Goal: Information Seeking & Learning: Learn about a topic

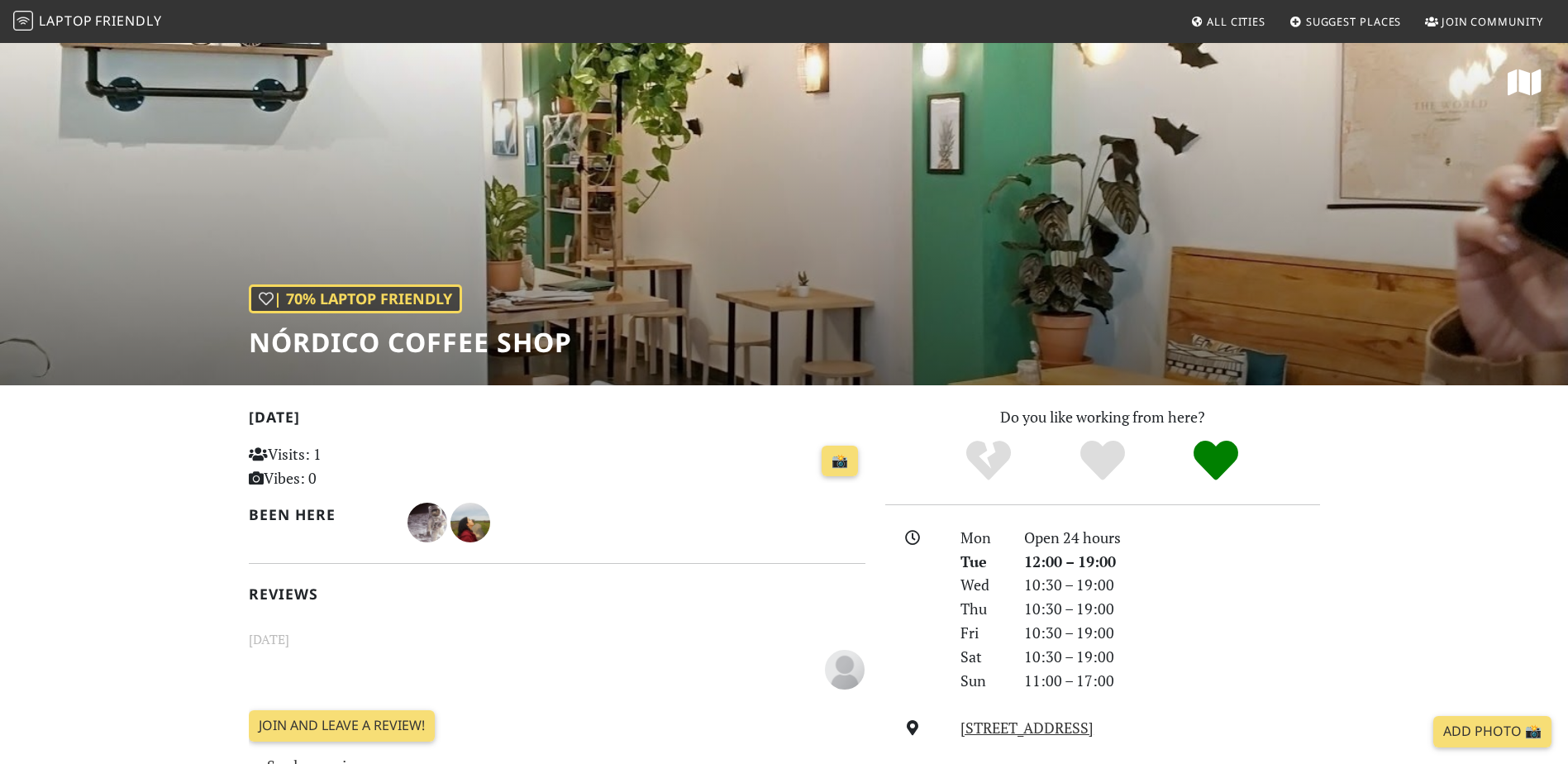
drag, startPoint x: 325, startPoint y: 457, endPoint x: 407, endPoint y: 459, distance: 82.0
click at [407, 459] on p "Visits: 1 Vibes: 0" at bounding box center [345, 467] width 193 height 48
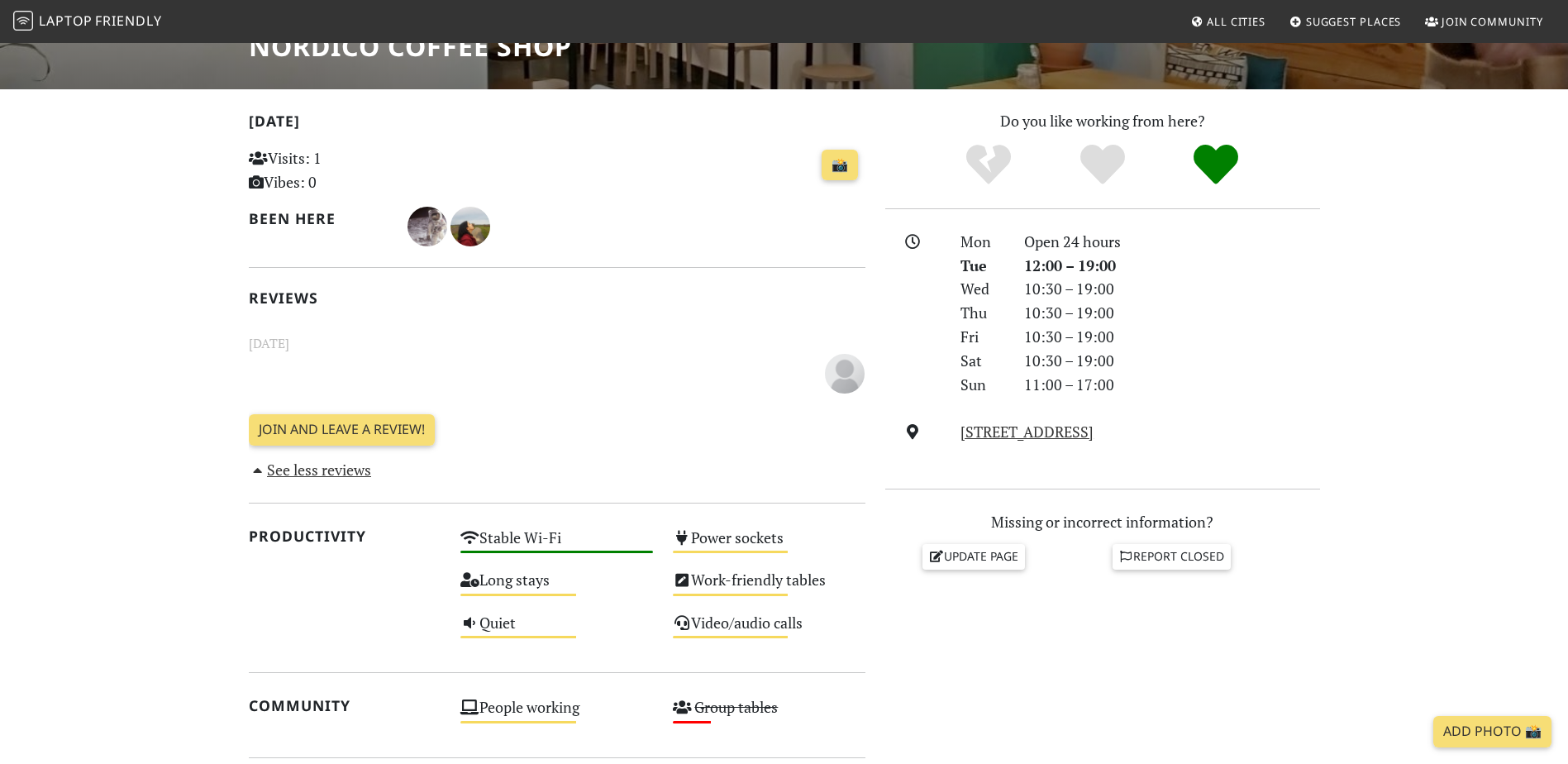
scroll to position [108, 0]
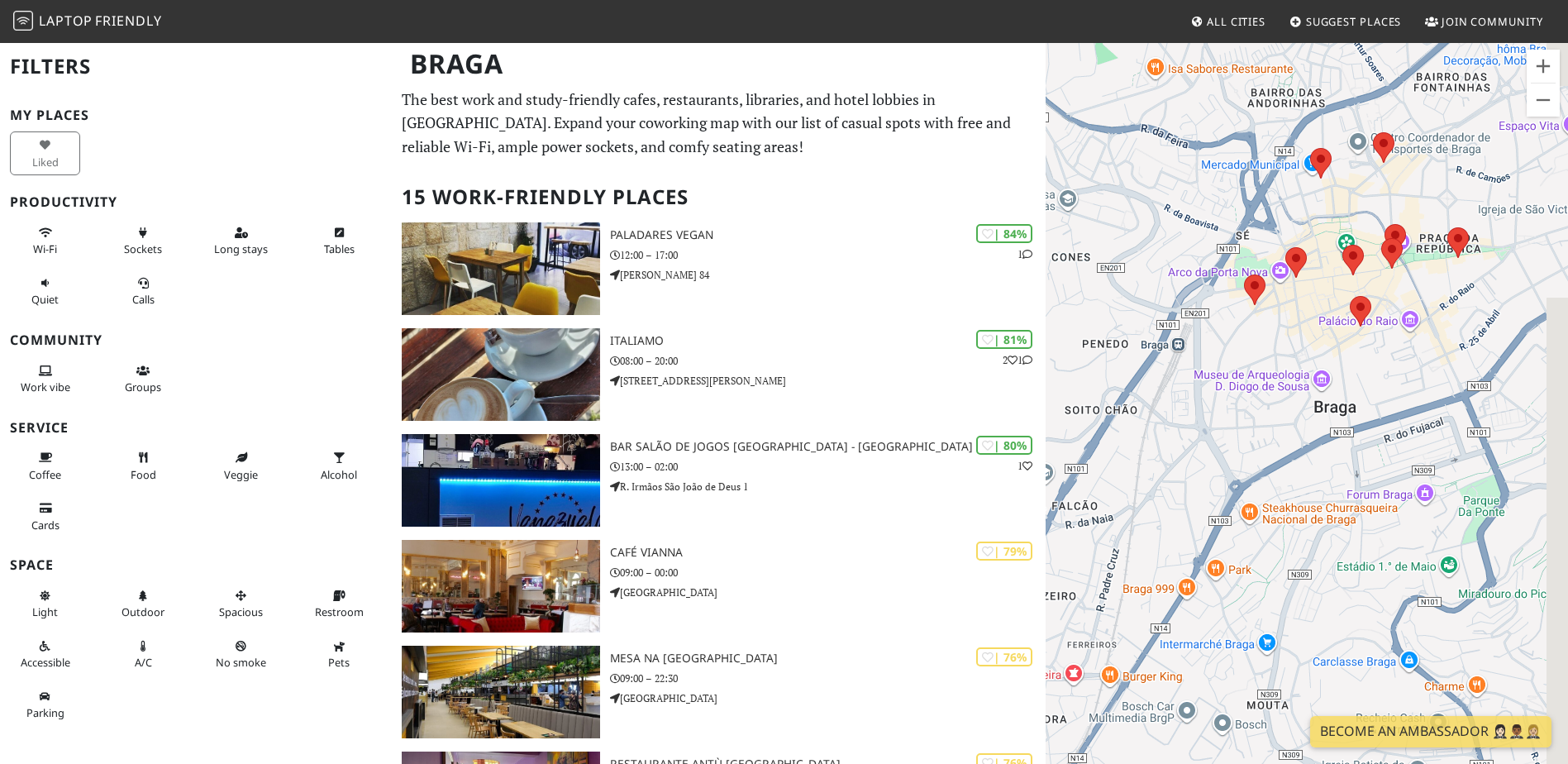
drag, startPoint x: 1461, startPoint y: 271, endPoint x: 1301, endPoint y: 401, distance: 206.2
click at [1301, 401] on div at bounding box center [1306, 423] width 523 height 764
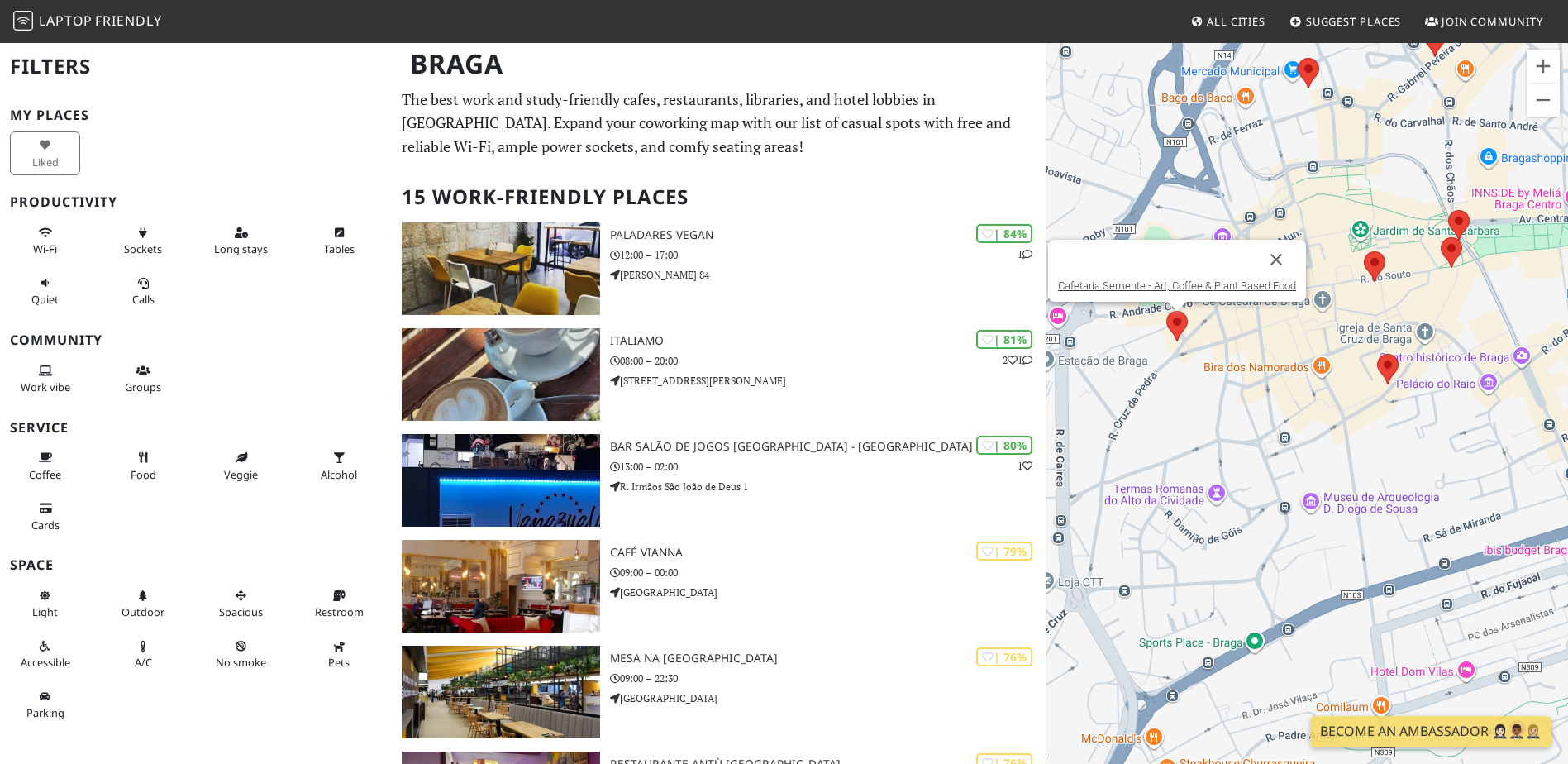
click at [1154, 325] on div "Cafetaria Semente - Art, Coffee & Plant Based Food" at bounding box center [1306, 423] width 523 height 764
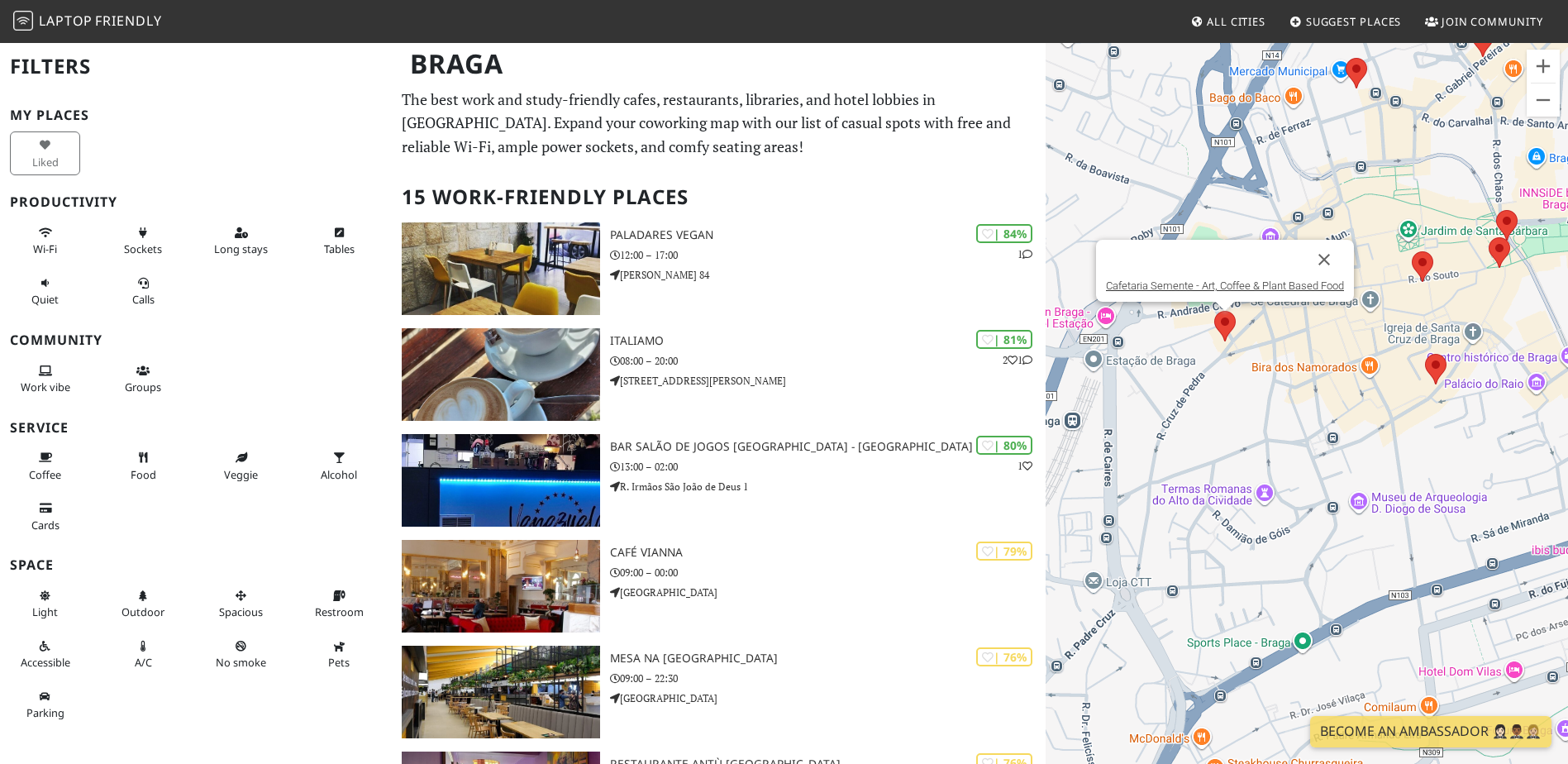
click at [1230, 322] on img at bounding box center [1225, 327] width 22 height 31
click at [1233, 285] on link "Cafetaria Semente - Art, Coffee & Plant Based Food" at bounding box center [1225, 286] width 238 height 13
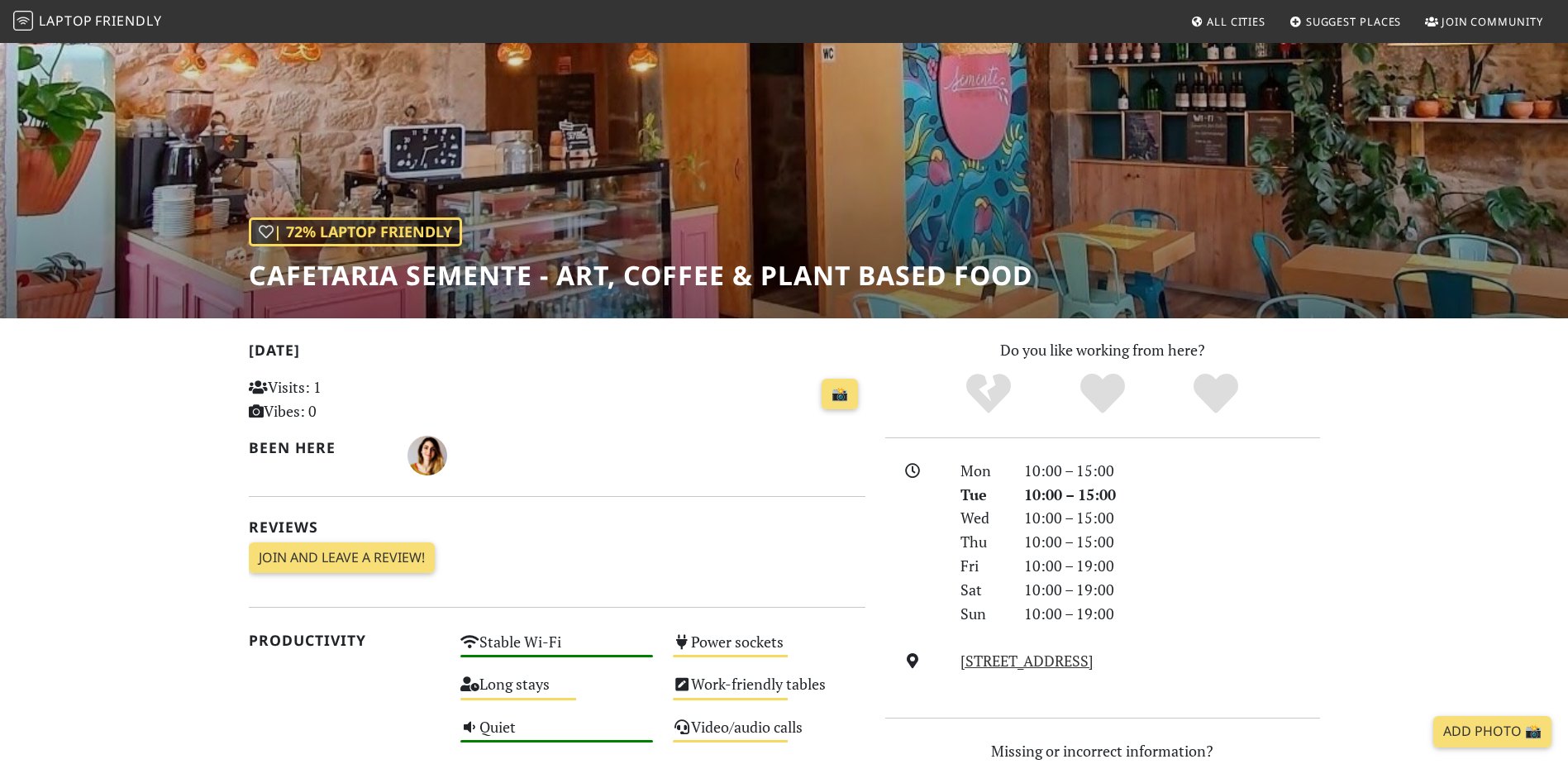
scroll to position [66, 0]
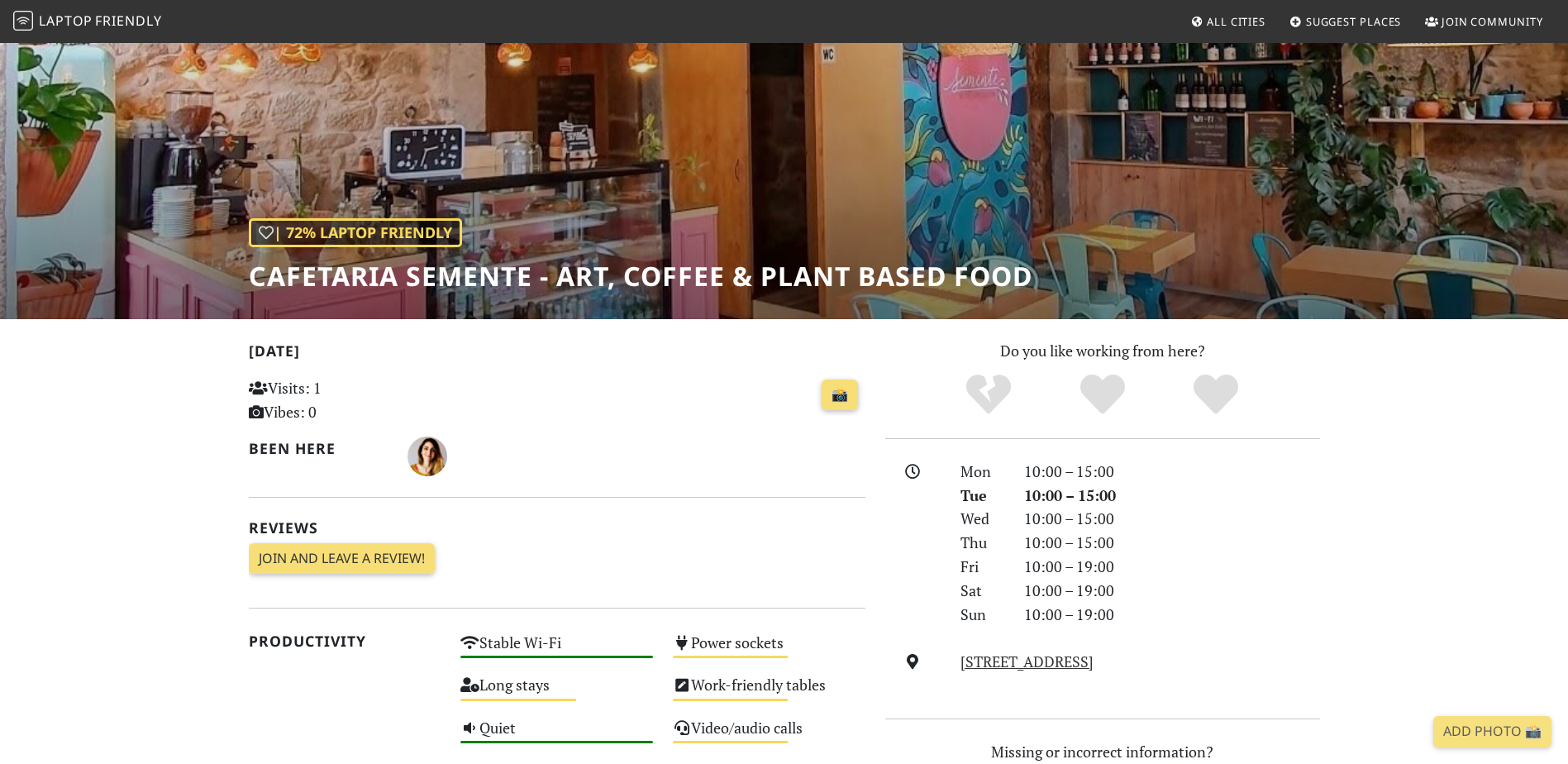
click at [1506, 731] on link "Add Photo 📸" at bounding box center [1493, 732] width 118 height 32
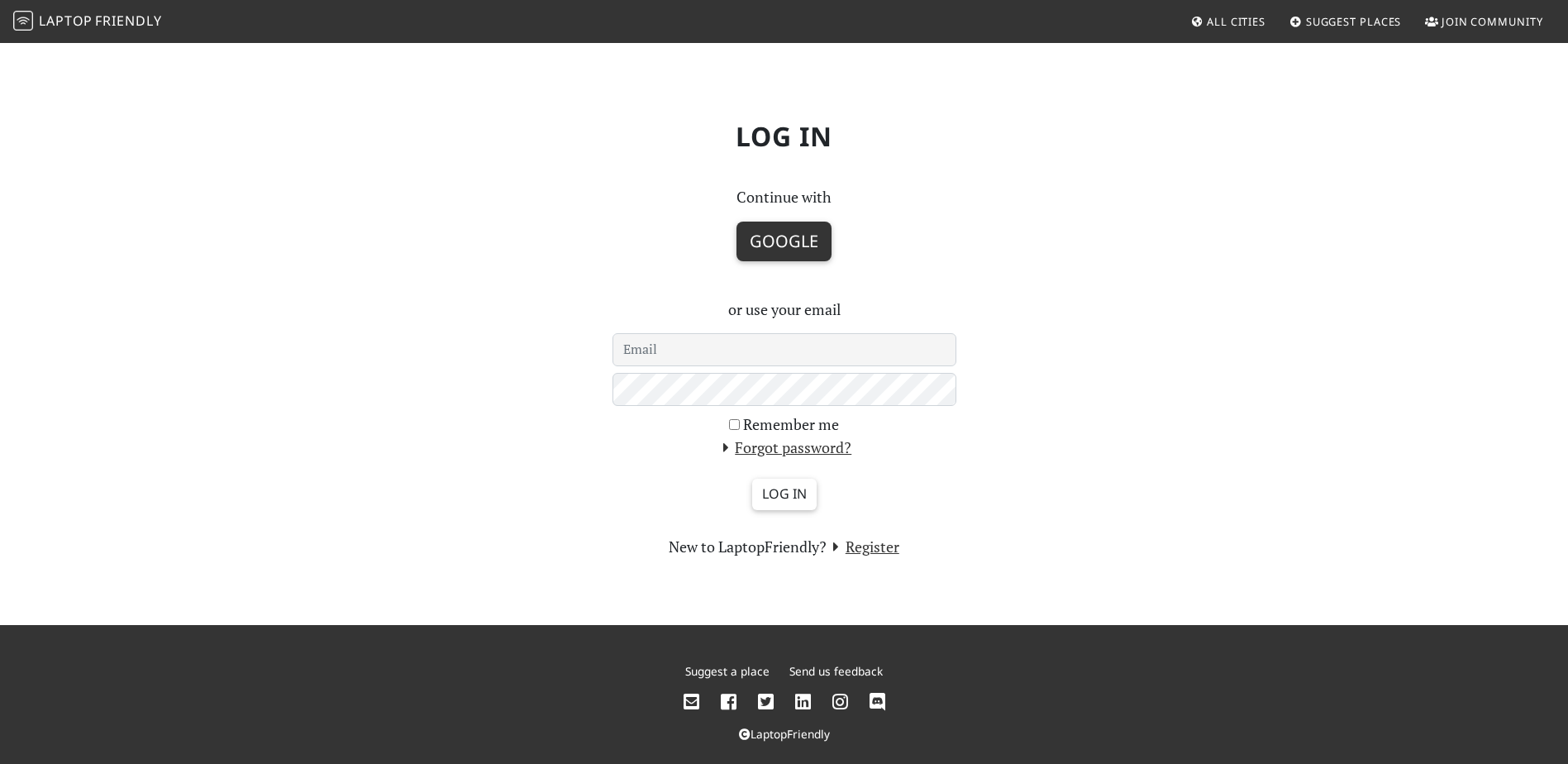
click at [797, 255] on button "Google" at bounding box center [784, 242] width 95 height 40
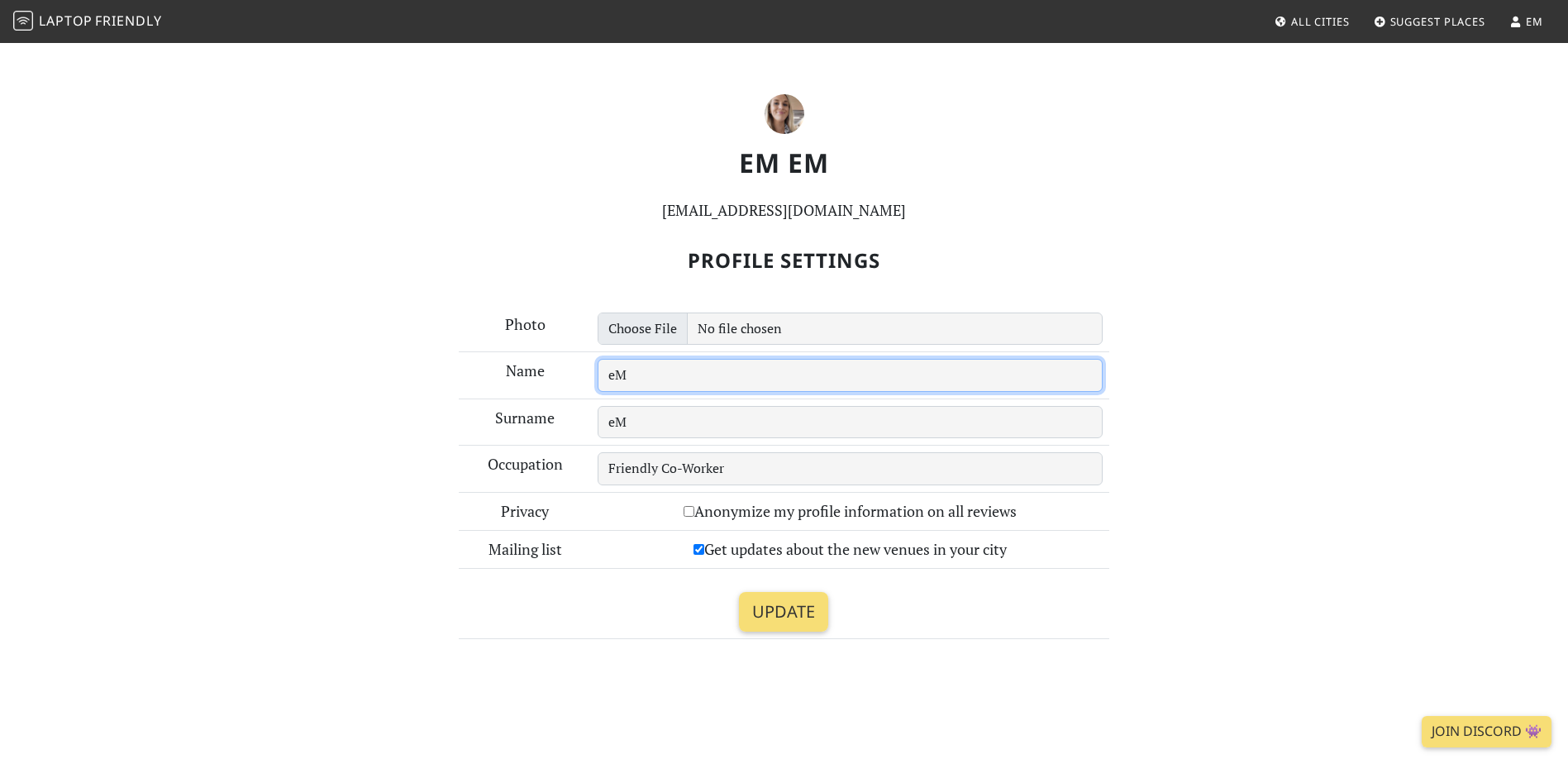
click at [771, 377] on input "eM" at bounding box center [851, 376] width 505 height 33
type input "[PERSON_NAME]"
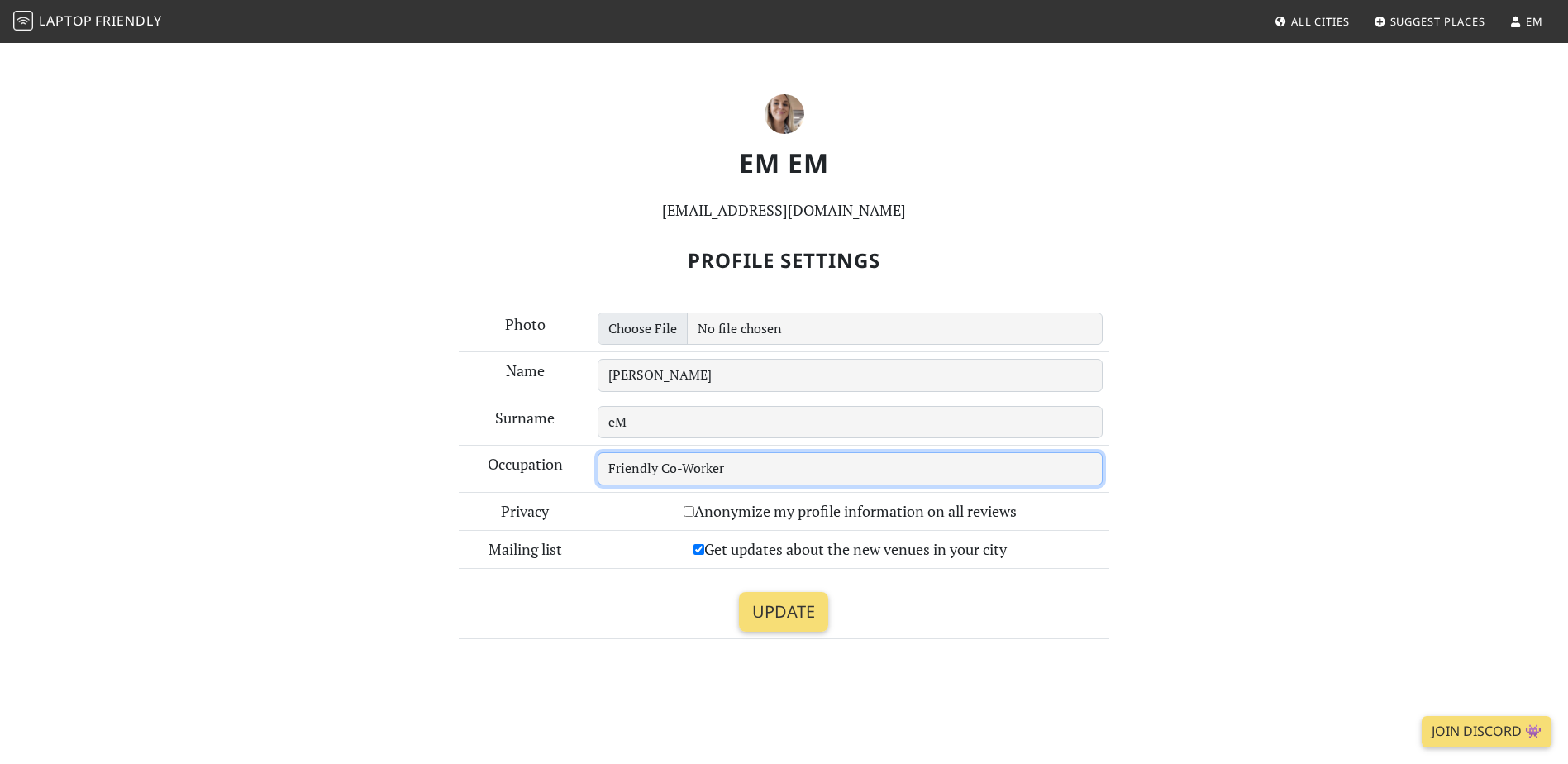
click at [774, 479] on input "Friendly Co-Worker" at bounding box center [851, 468] width 505 height 33
click at [771, 611] on input "Update" at bounding box center [784, 612] width 89 height 40
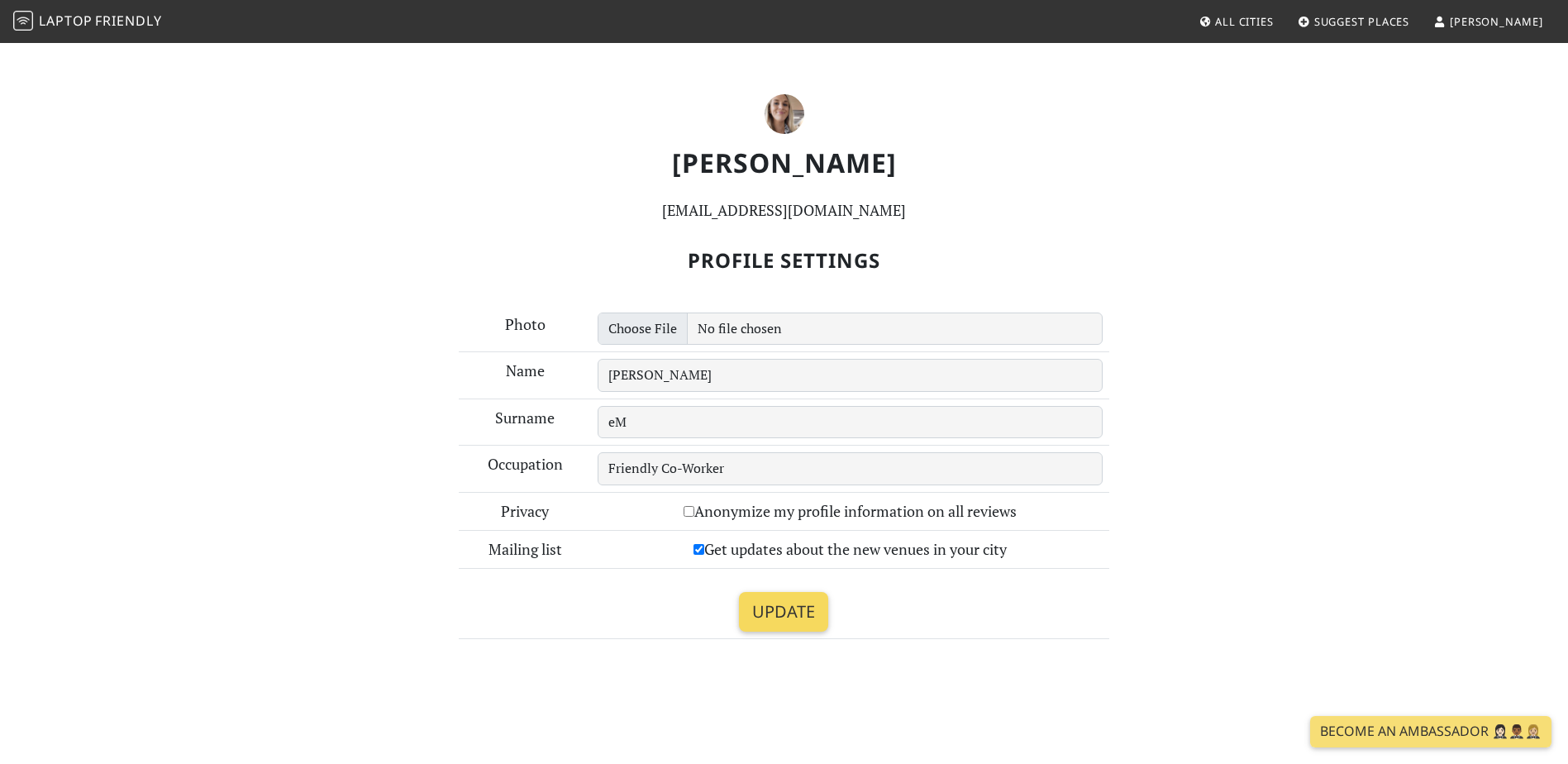
click at [764, 611] on input "Update" at bounding box center [784, 612] width 89 height 40
click at [1273, 23] on span "All Cities" at bounding box center [1244, 21] width 59 height 15
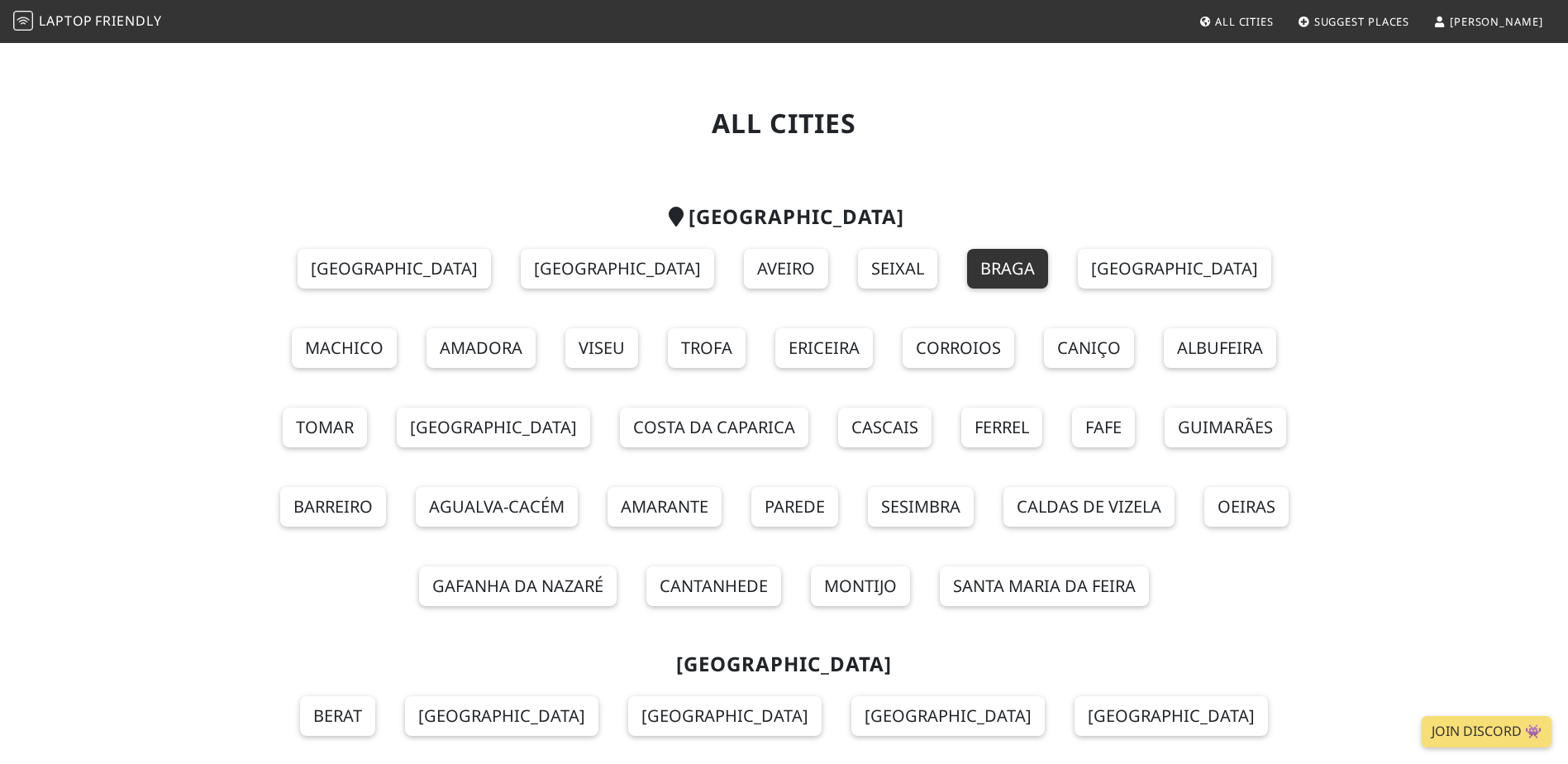
click at [967, 272] on link "Braga" at bounding box center [1007, 269] width 81 height 40
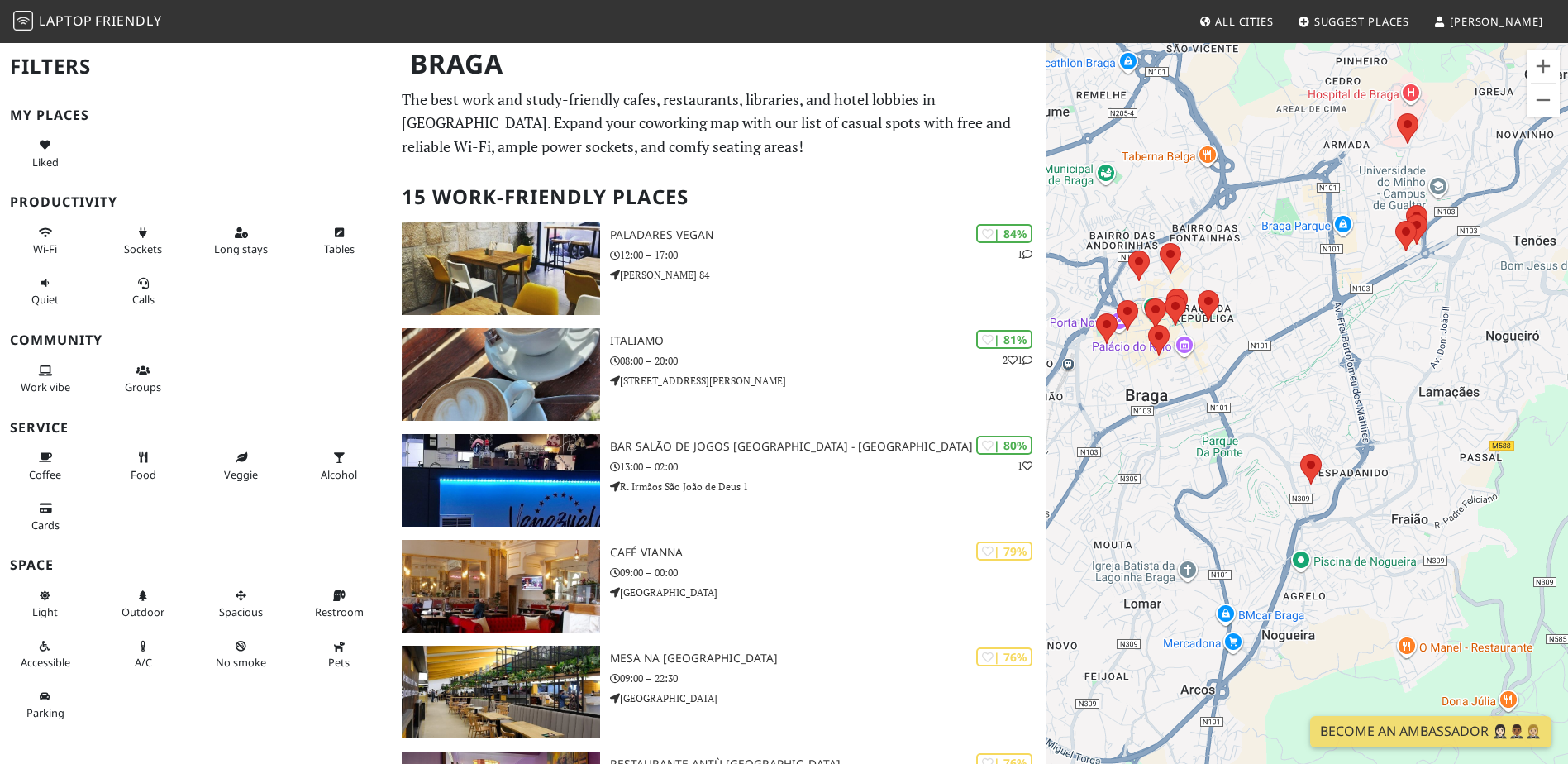
drag, startPoint x: 1403, startPoint y: 514, endPoint x: 1251, endPoint y: 438, distance: 169.9
click at [1232, 441] on div at bounding box center [1306, 423] width 523 height 764
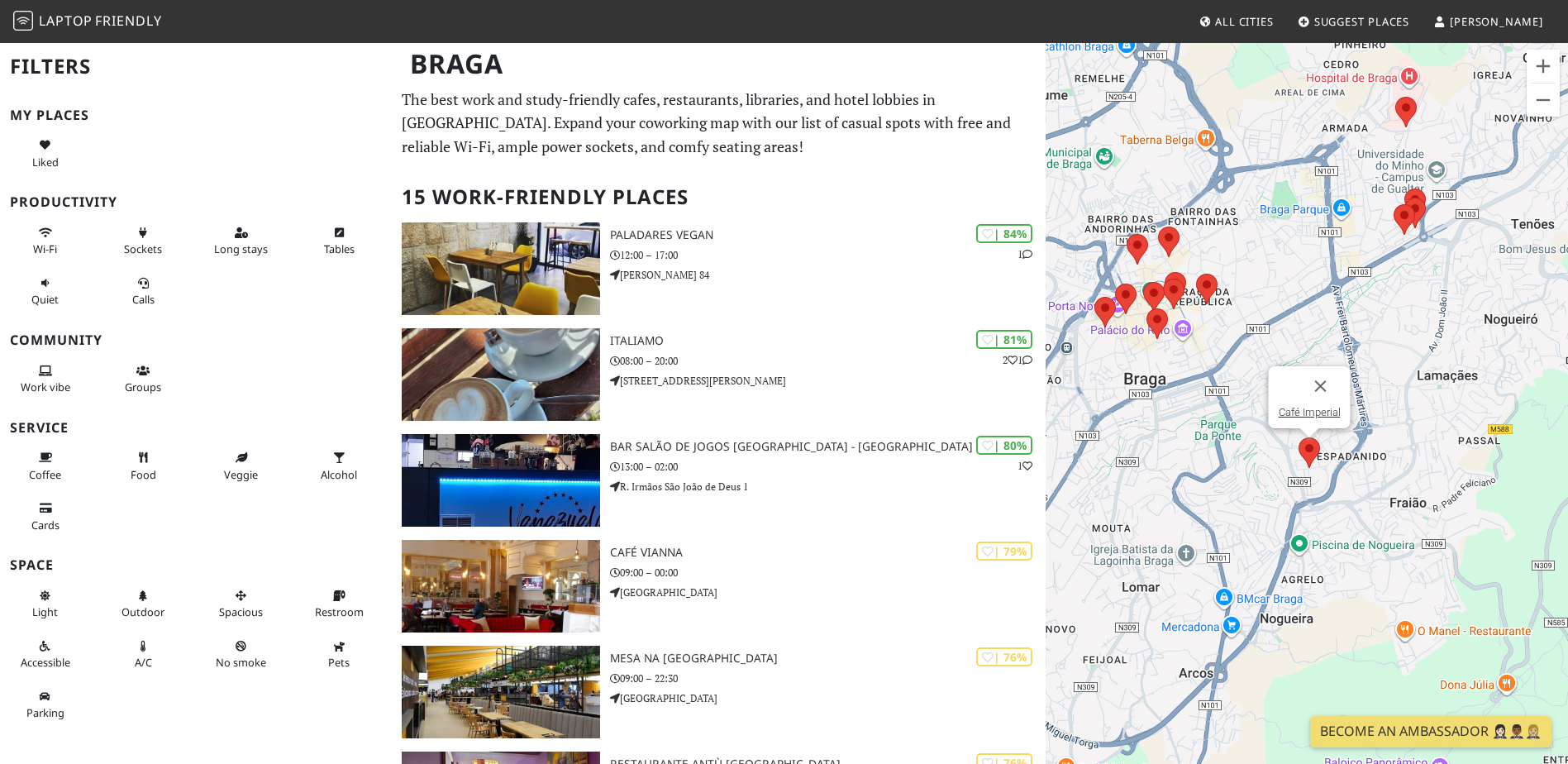
click at [1314, 454] on img at bounding box center [1310, 453] width 22 height 31
click at [1314, 411] on link "Café Imperial" at bounding box center [1309, 413] width 62 height 13
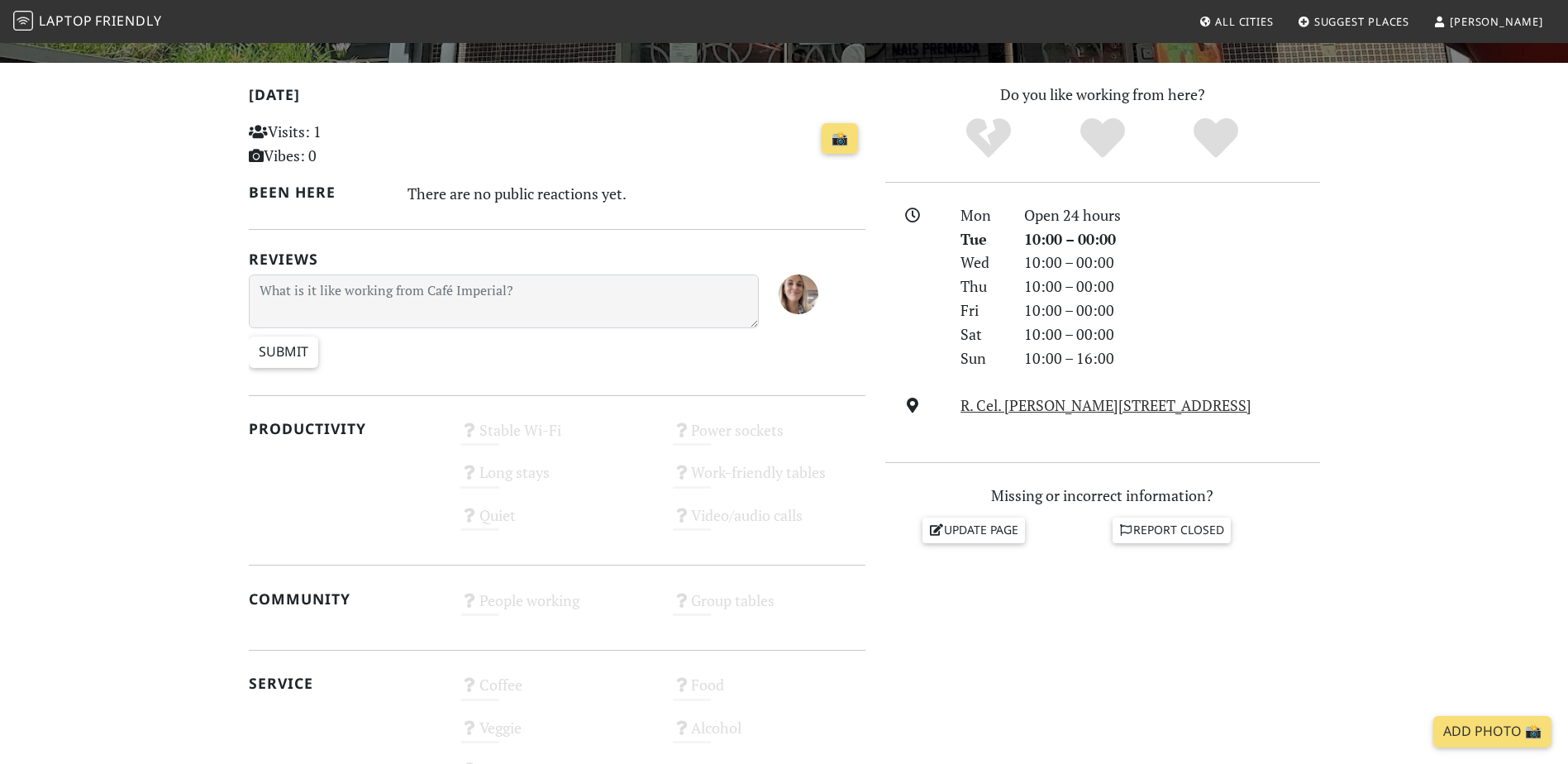
scroll to position [83, 0]
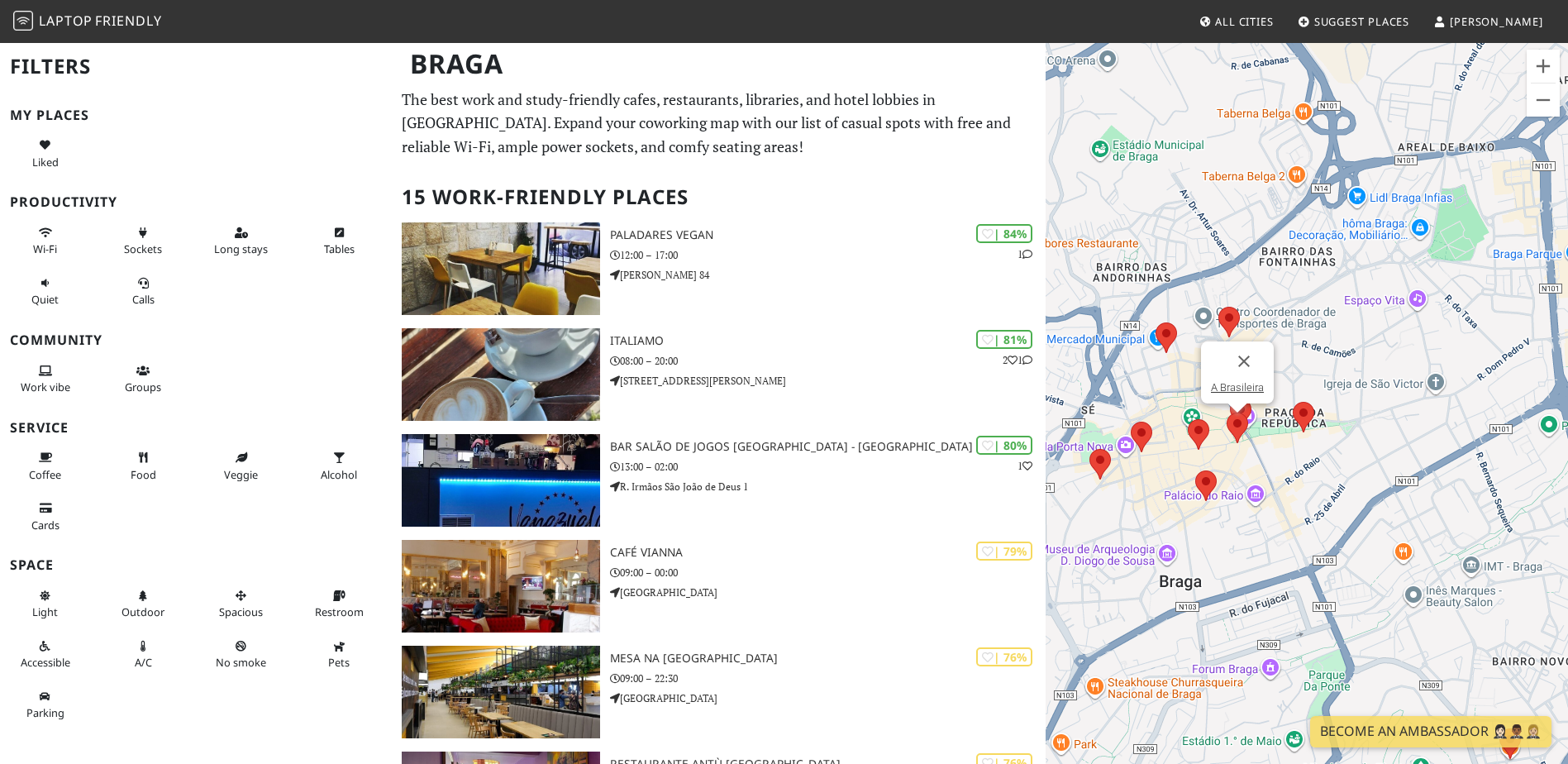
click at [1239, 432] on img at bounding box center [1238, 428] width 22 height 31
click at [1245, 387] on link "A Brasileira" at bounding box center [1237, 387] width 53 height 13
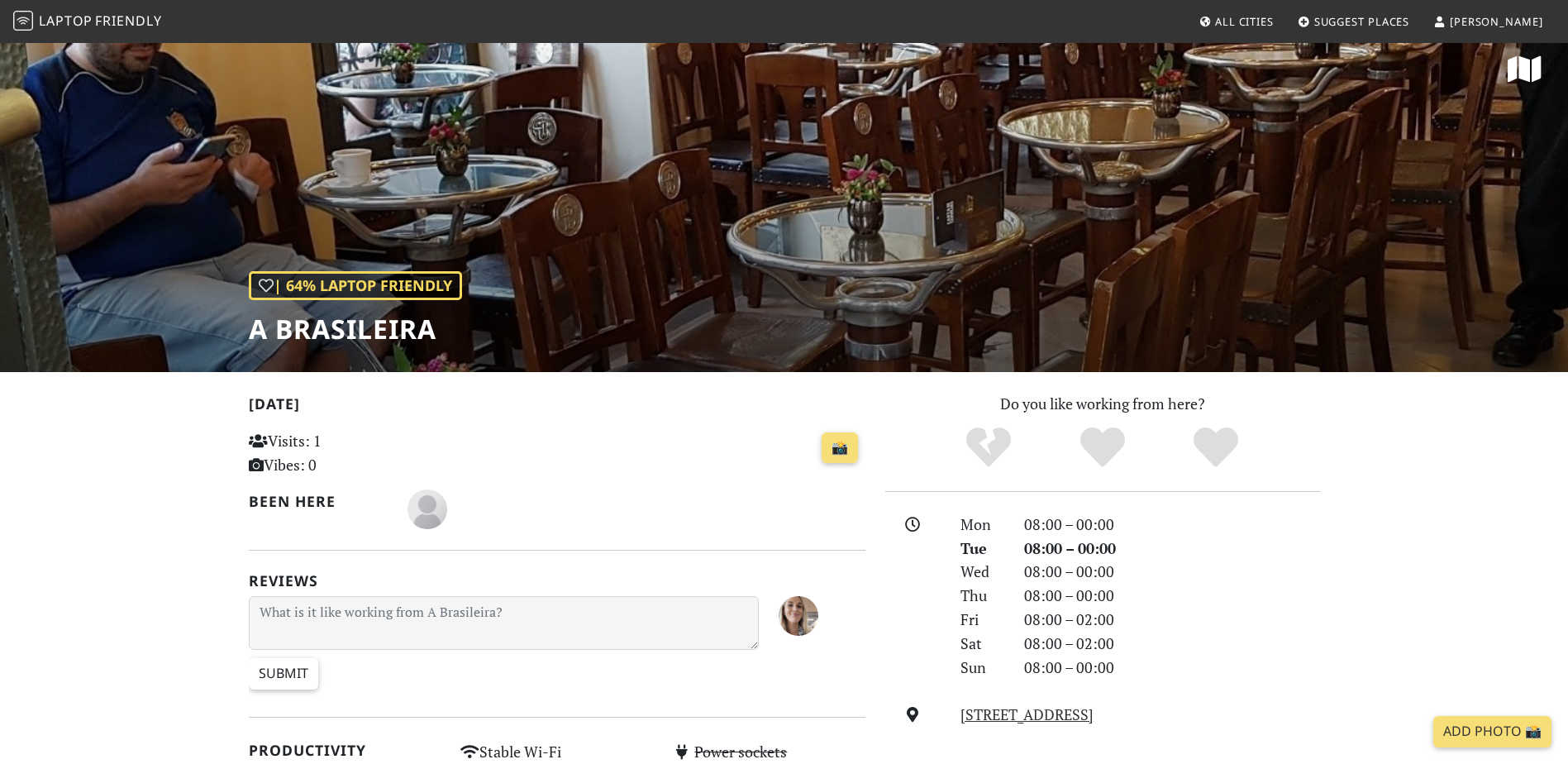
scroll to position [331, 0]
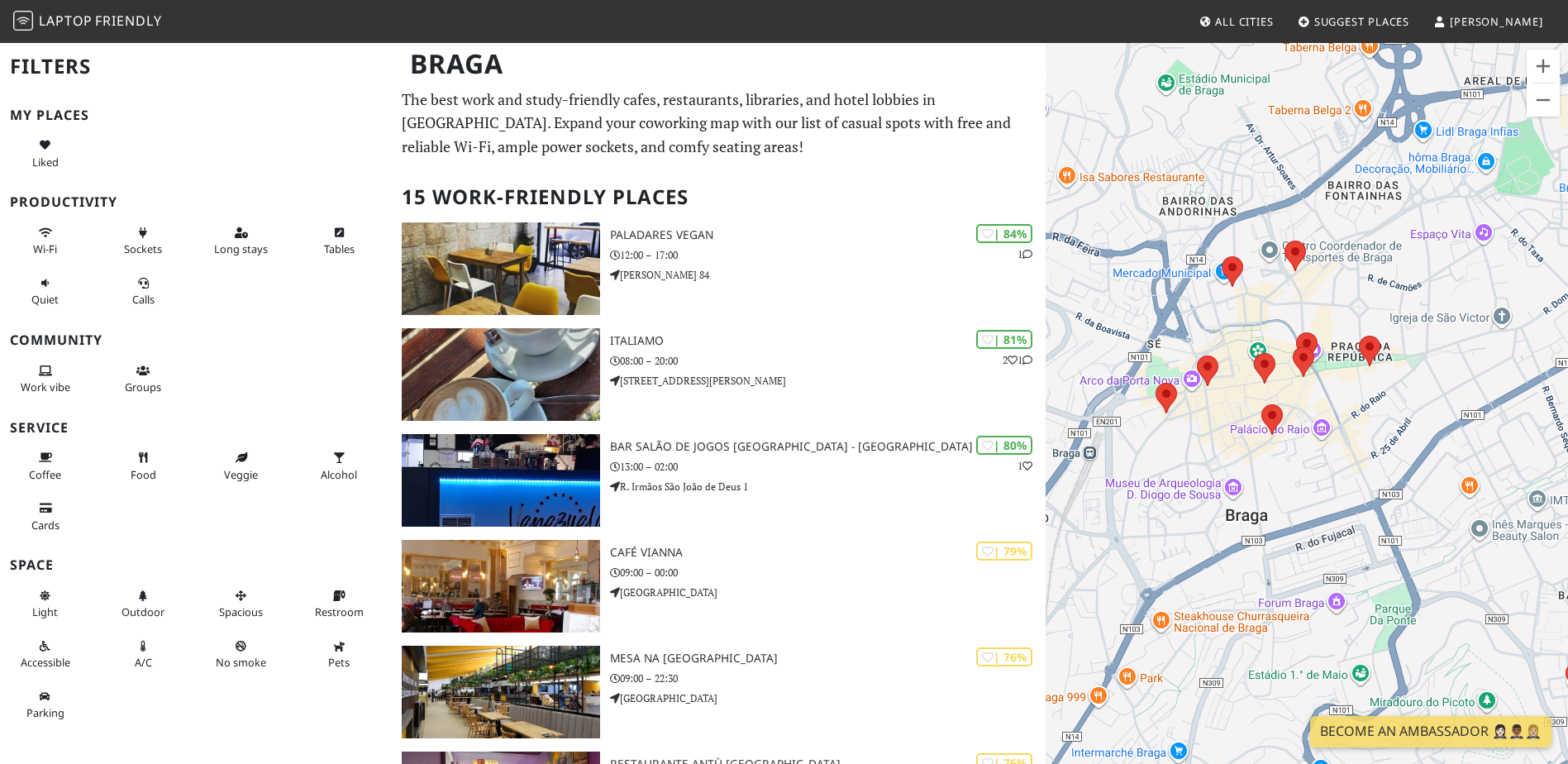
drag, startPoint x: 1174, startPoint y: 454, endPoint x: 1370, endPoint y: 397, distance: 204.1
click at [1370, 397] on div at bounding box center [1306, 423] width 523 height 764
click at [1303, 359] on img at bounding box center [1303, 362] width 22 height 31
click at [1265, 371] on img at bounding box center [1265, 368] width 22 height 31
click at [1200, 364] on img at bounding box center [1208, 371] width 22 height 31
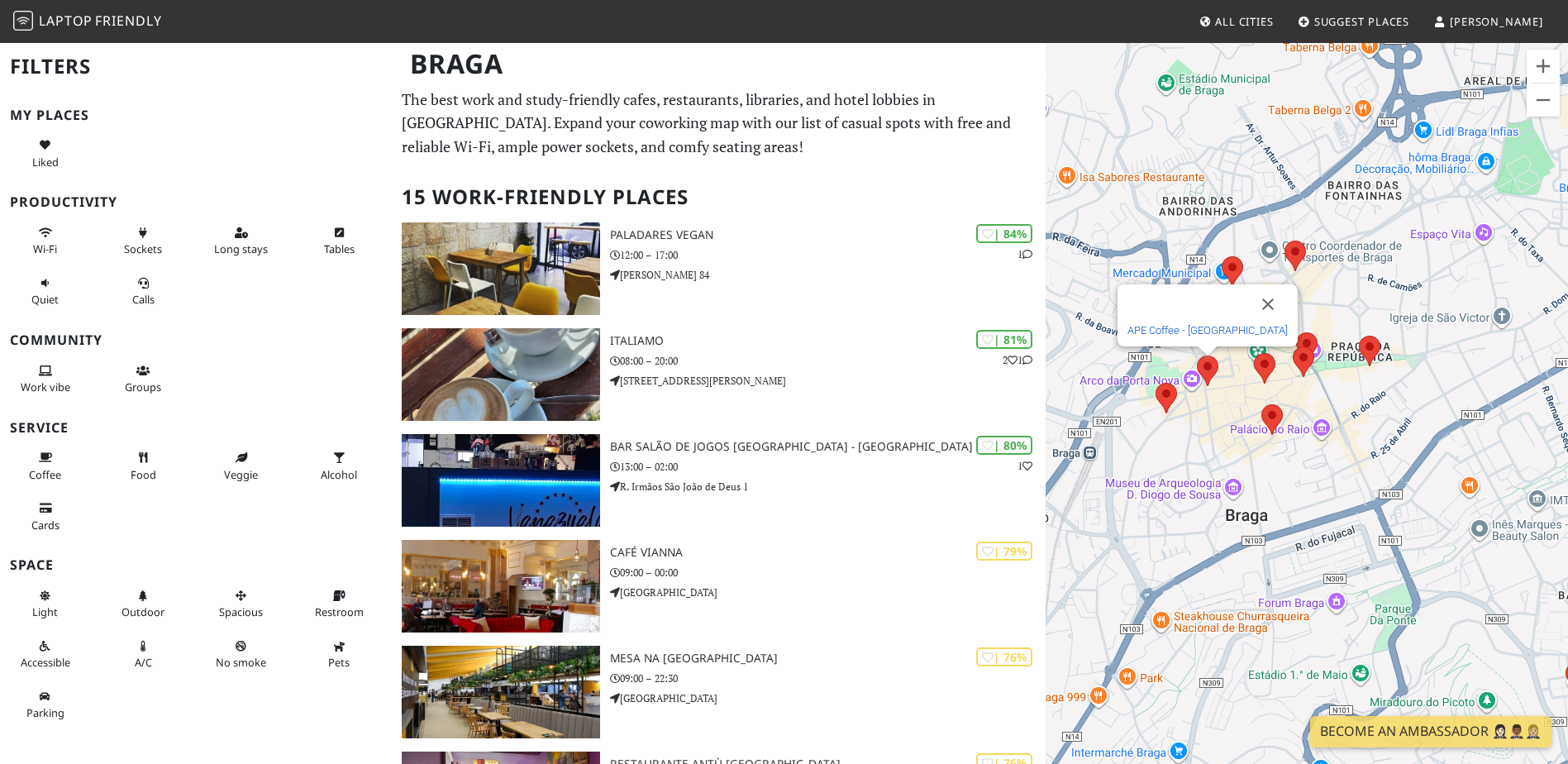
click at [1203, 327] on link "APE Coffee - Braga" at bounding box center [1207, 331] width 160 height 13
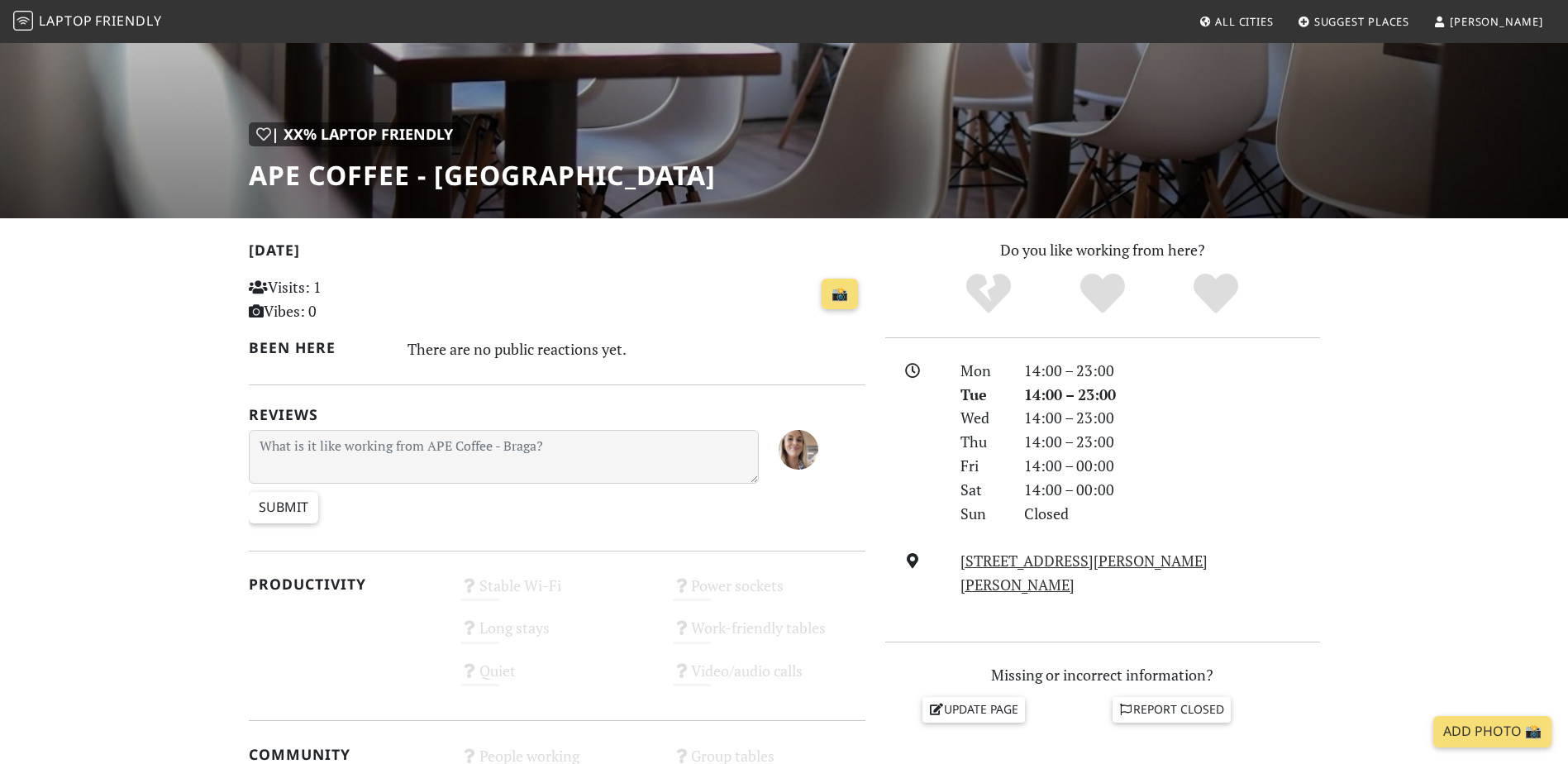
scroll to position [27, 0]
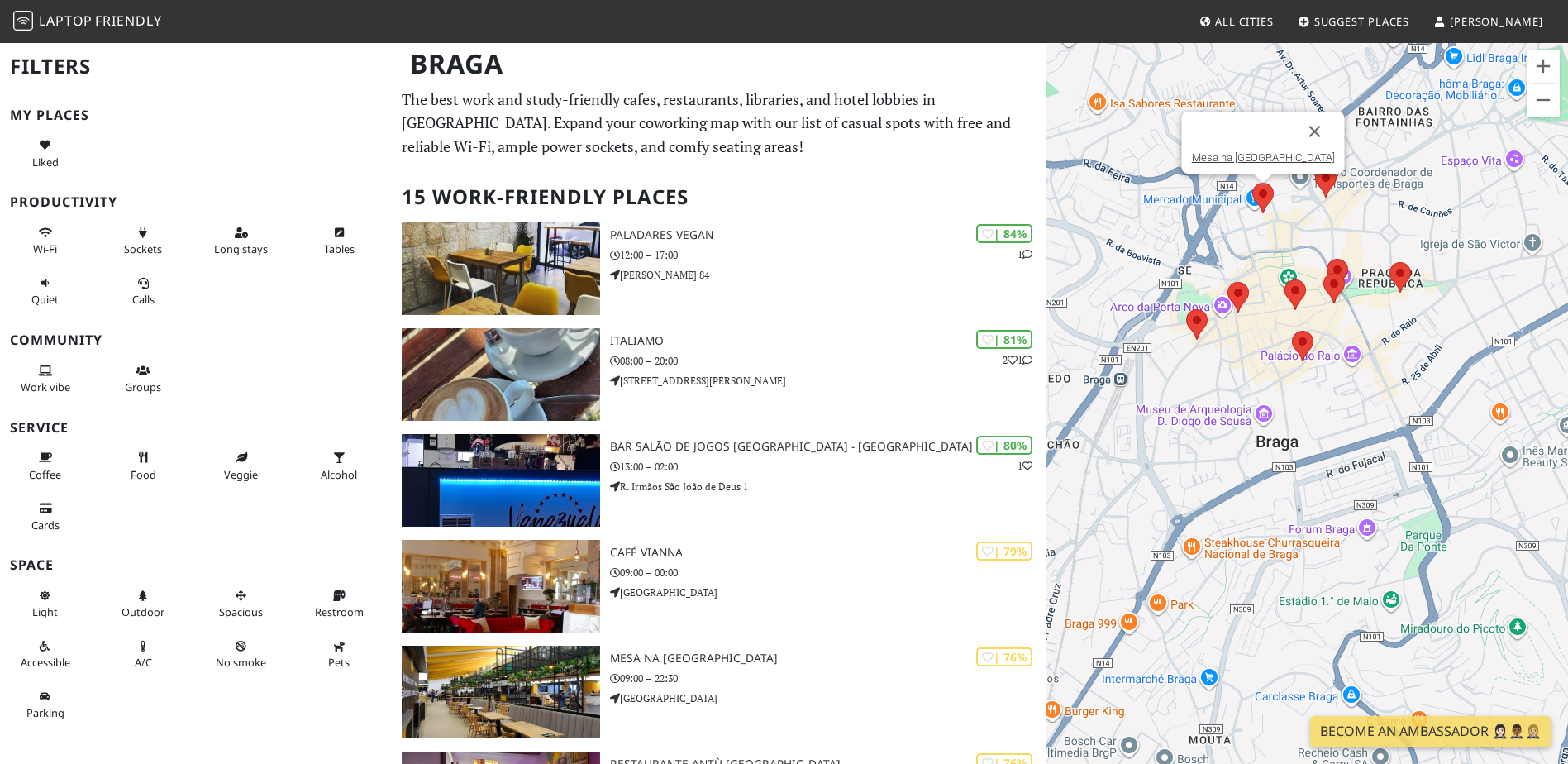
click at [1264, 196] on img at bounding box center [1263, 198] width 22 height 31
click at [1327, 190] on img at bounding box center [1326, 183] width 22 height 31
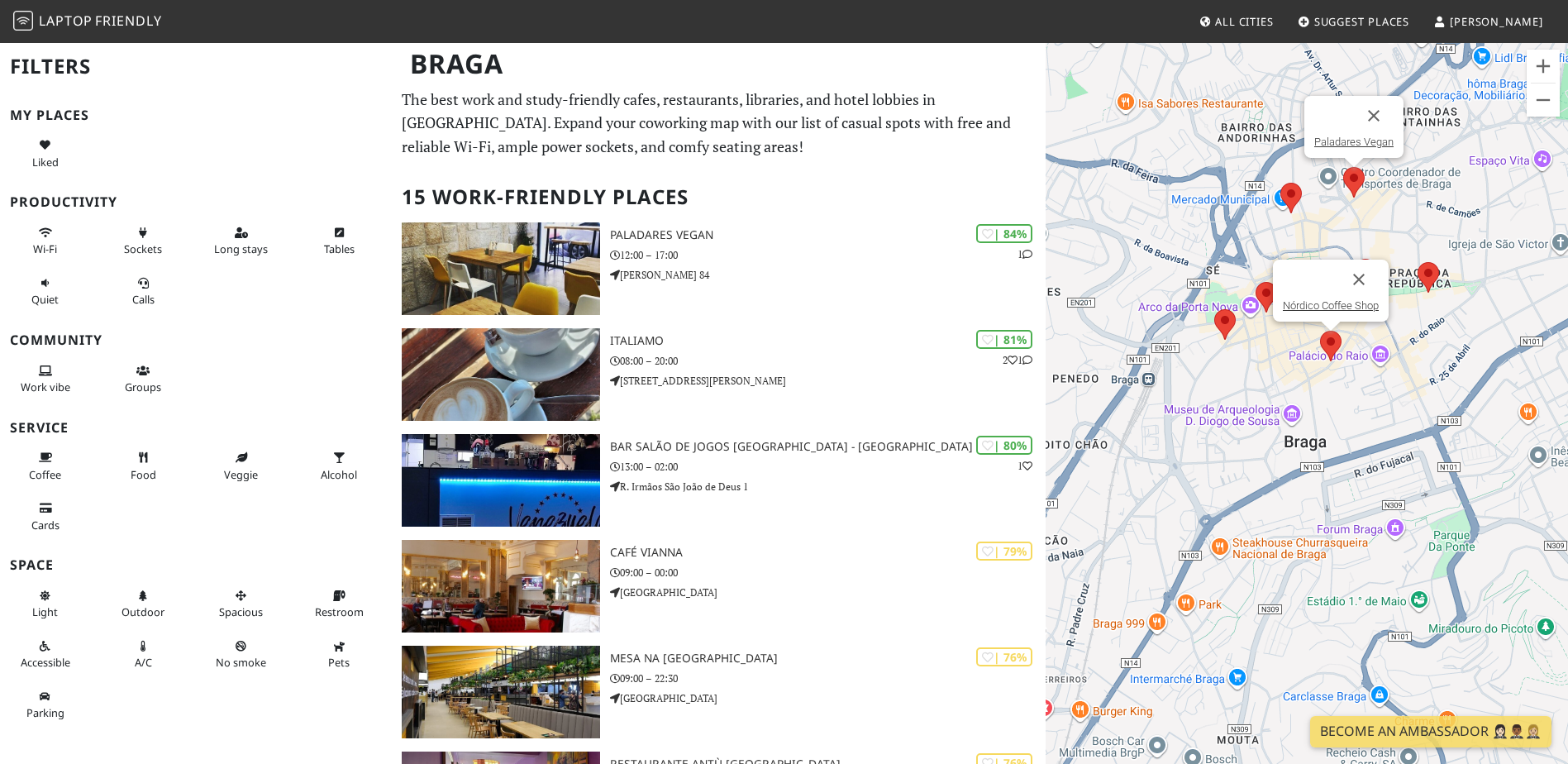
click at [1333, 352] on img at bounding box center [1331, 347] width 22 height 31
click at [1342, 311] on link "Nórdico Coffee Shop" at bounding box center [1330, 306] width 95 height 13
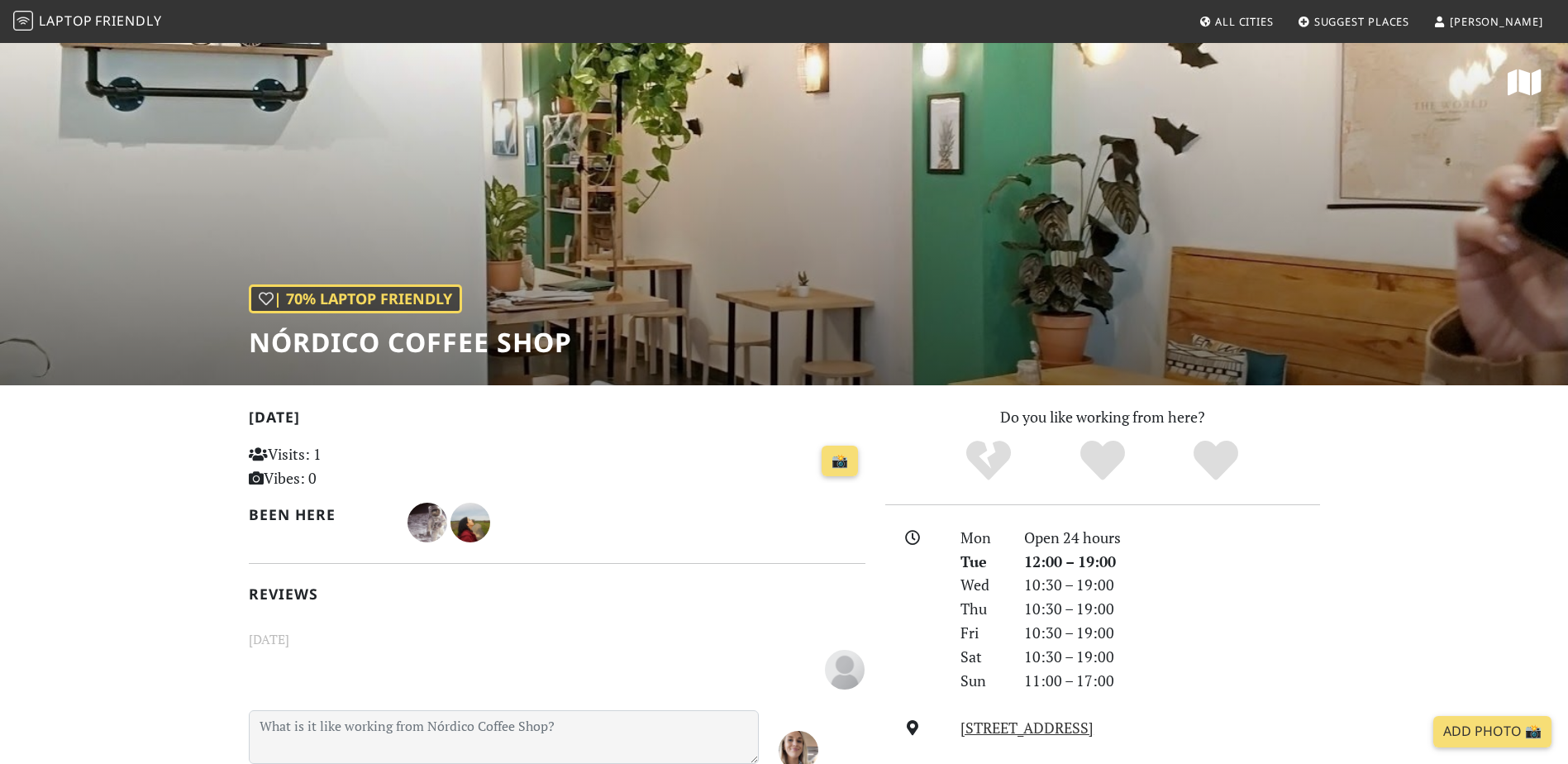
click at [1343, 263] on div "| 70% Laptop Friendly Nórdico Coffee Shop" at bounding box center [784, 213] width 1568 height 344
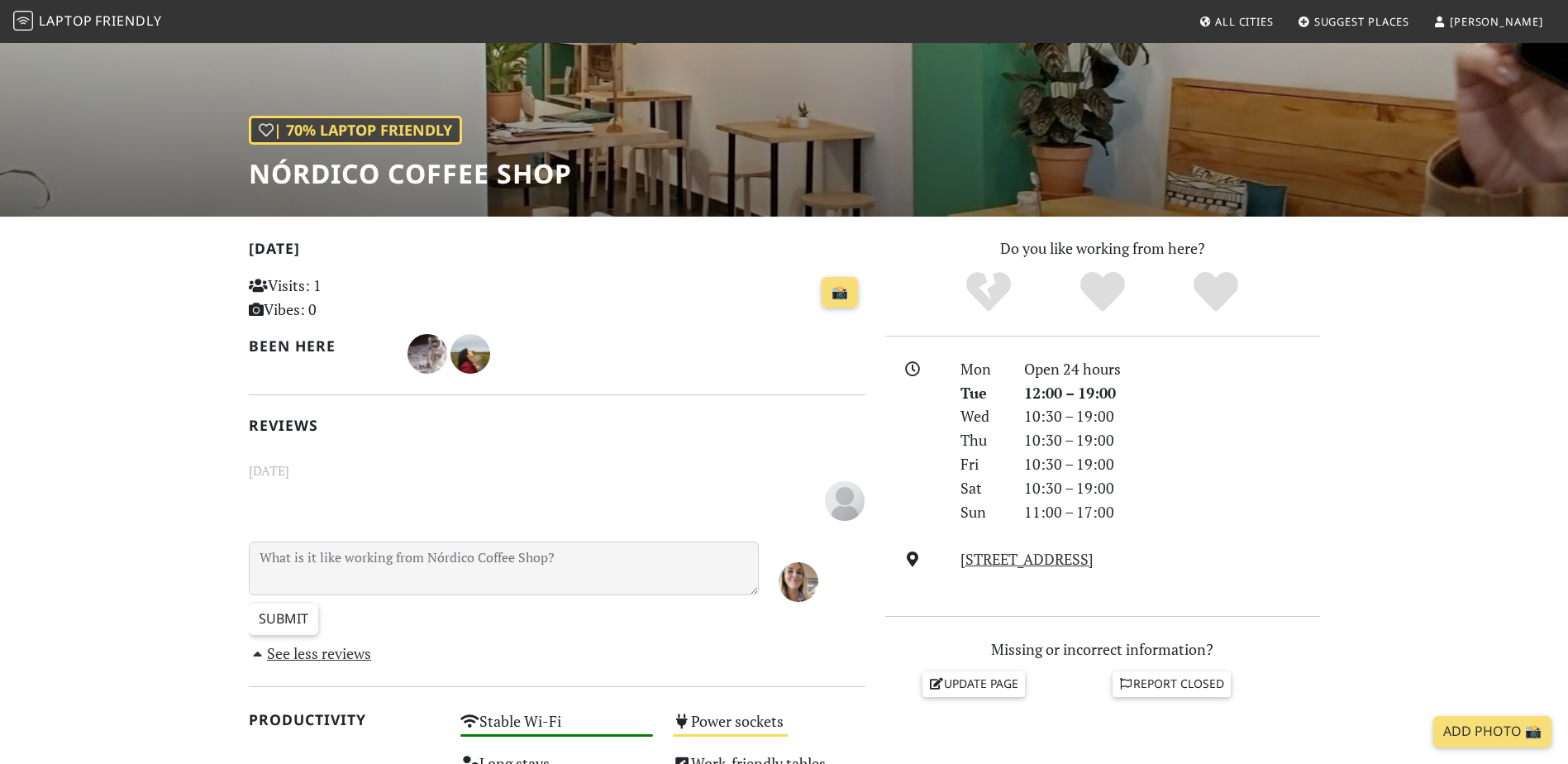
scroll to position [165, 0]
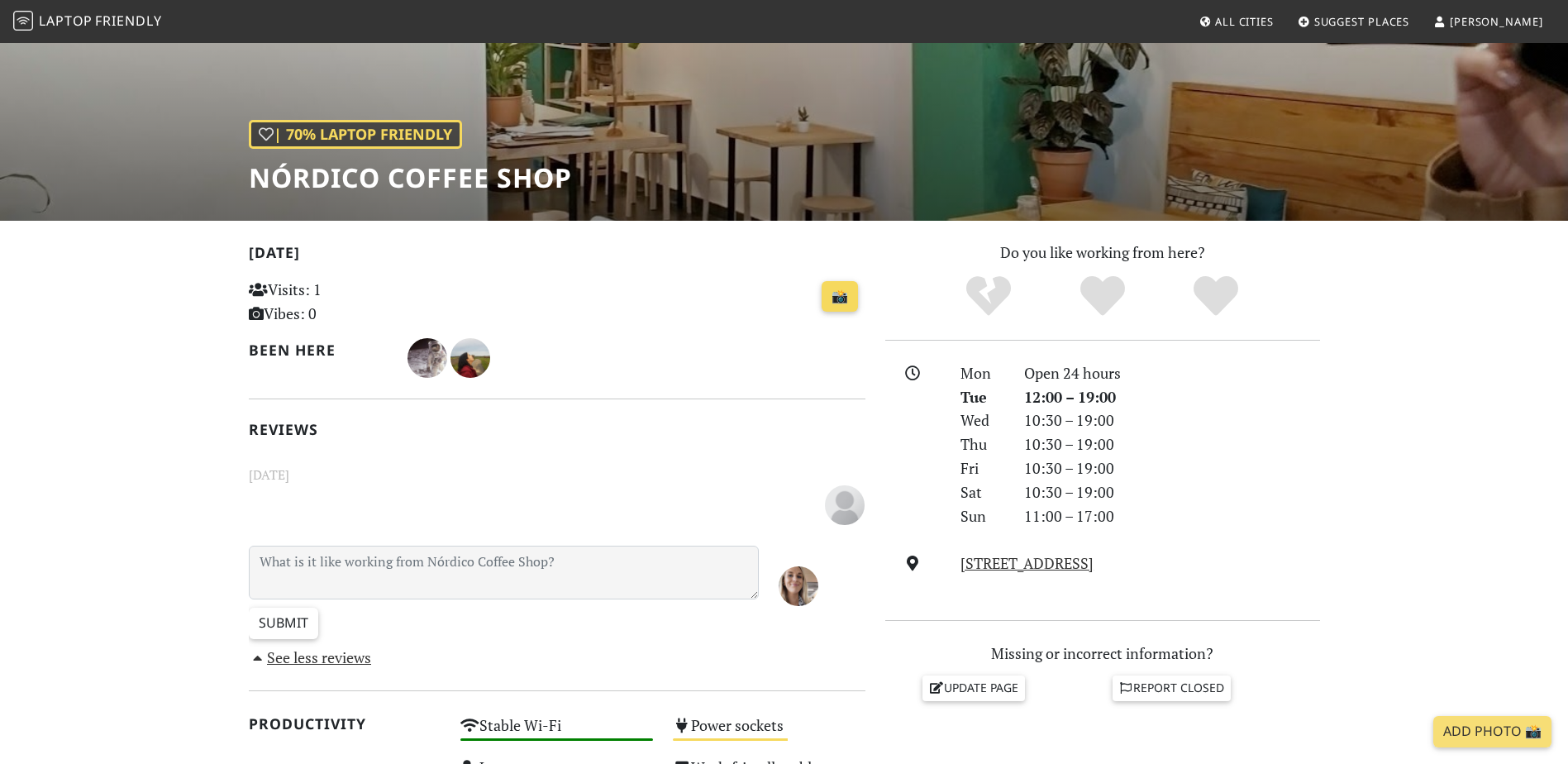
click at [841, 296] on link "📸" at bounding box center [840, 297] width 36 height 32
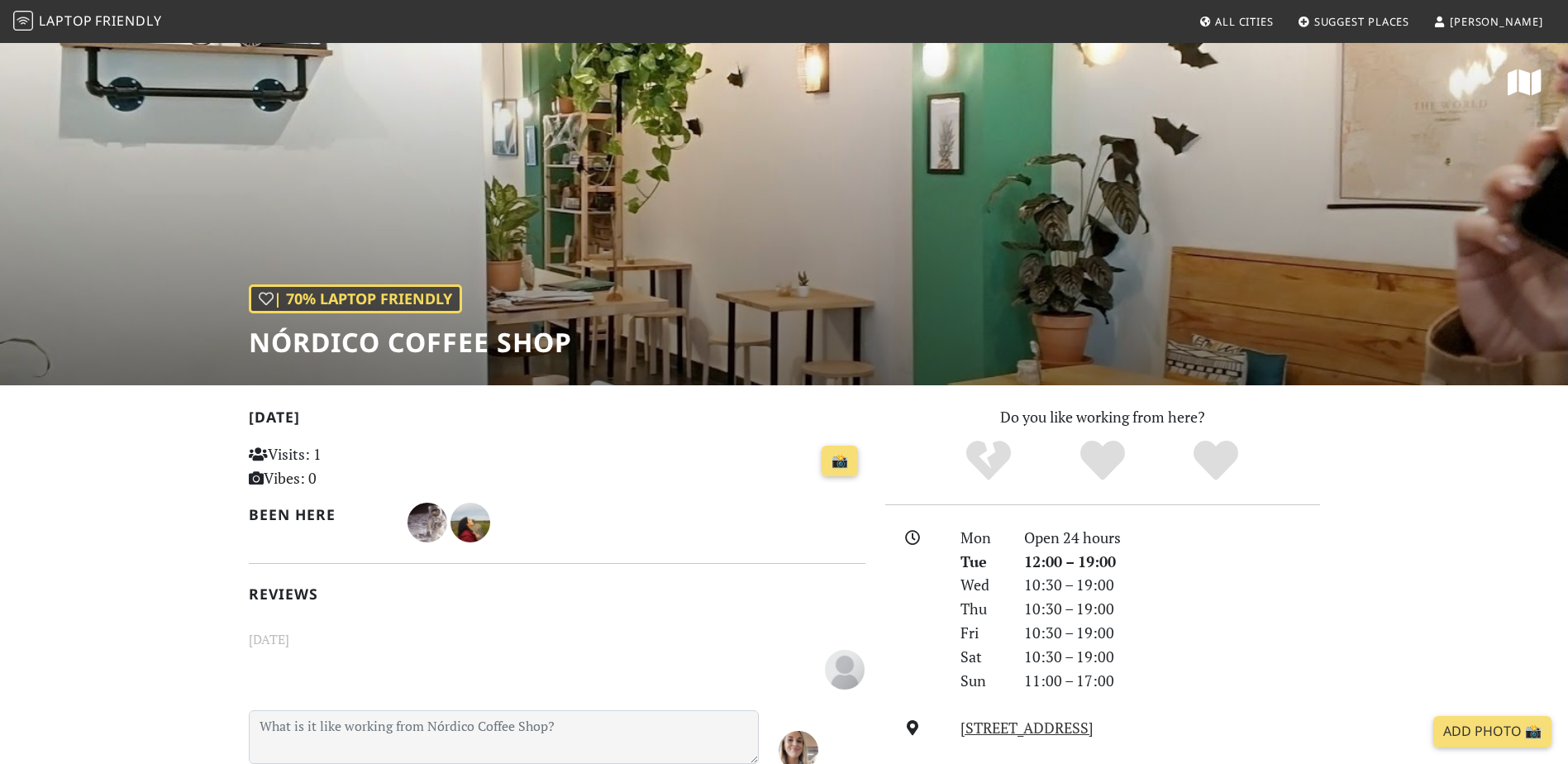
click at [902, 251] on div "| 70% Laptop Friendly Nórdico Coffee Shop" at bounding box center [784, 213] width 1568 height 344
click at [1531, 77] on icon at bounding box center [1524, 83] width 34 height 30
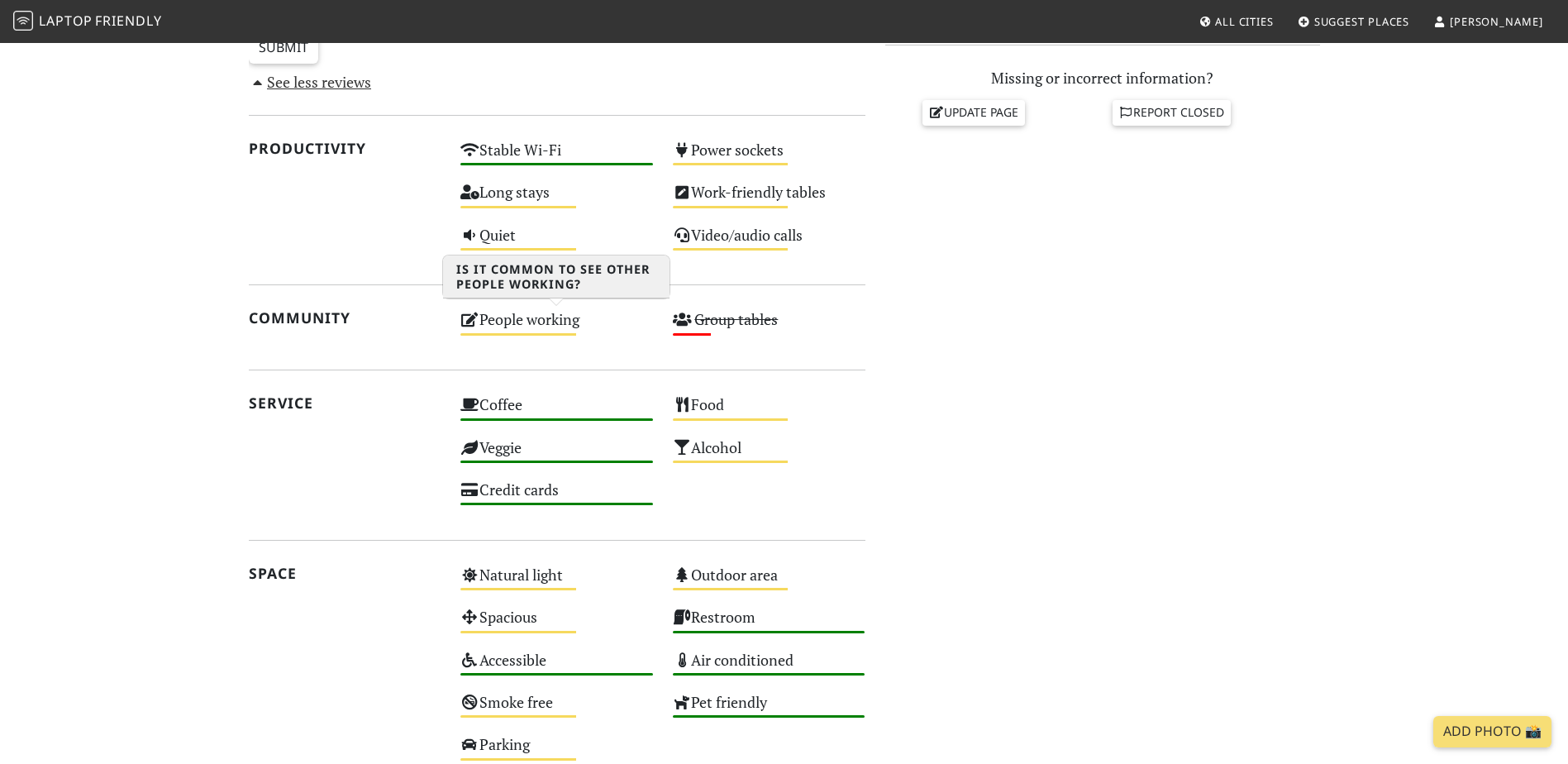
scroll to position [745, 0]
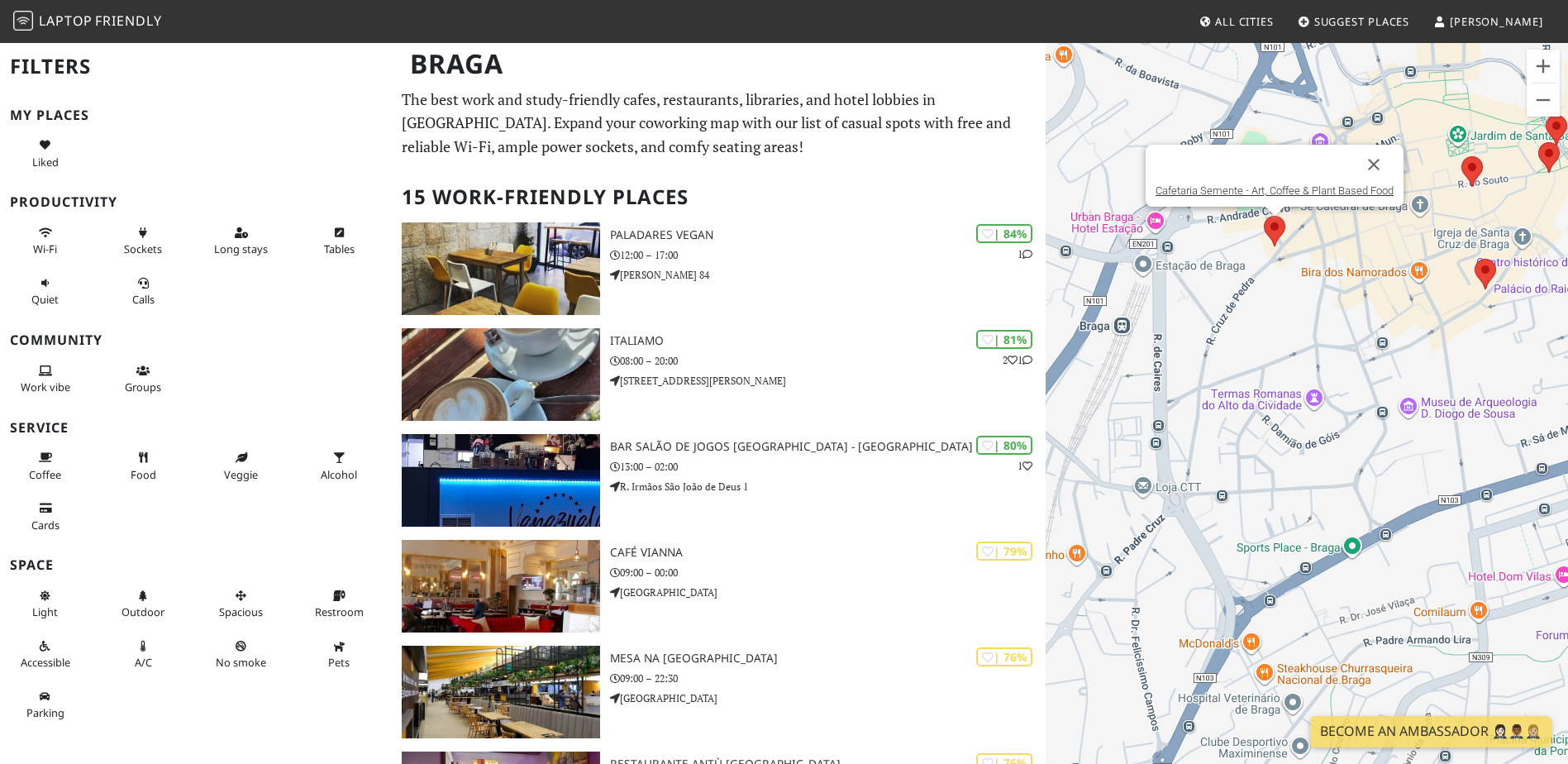
click at [1275, 227] on img at bounding box center [1275, 231] width 22 height 31
click at [1283, 187] on link "Cafetaria Semente - Art, Coffee & Plant Based Food" at bounding box center [1274, 191] width 238 height 13
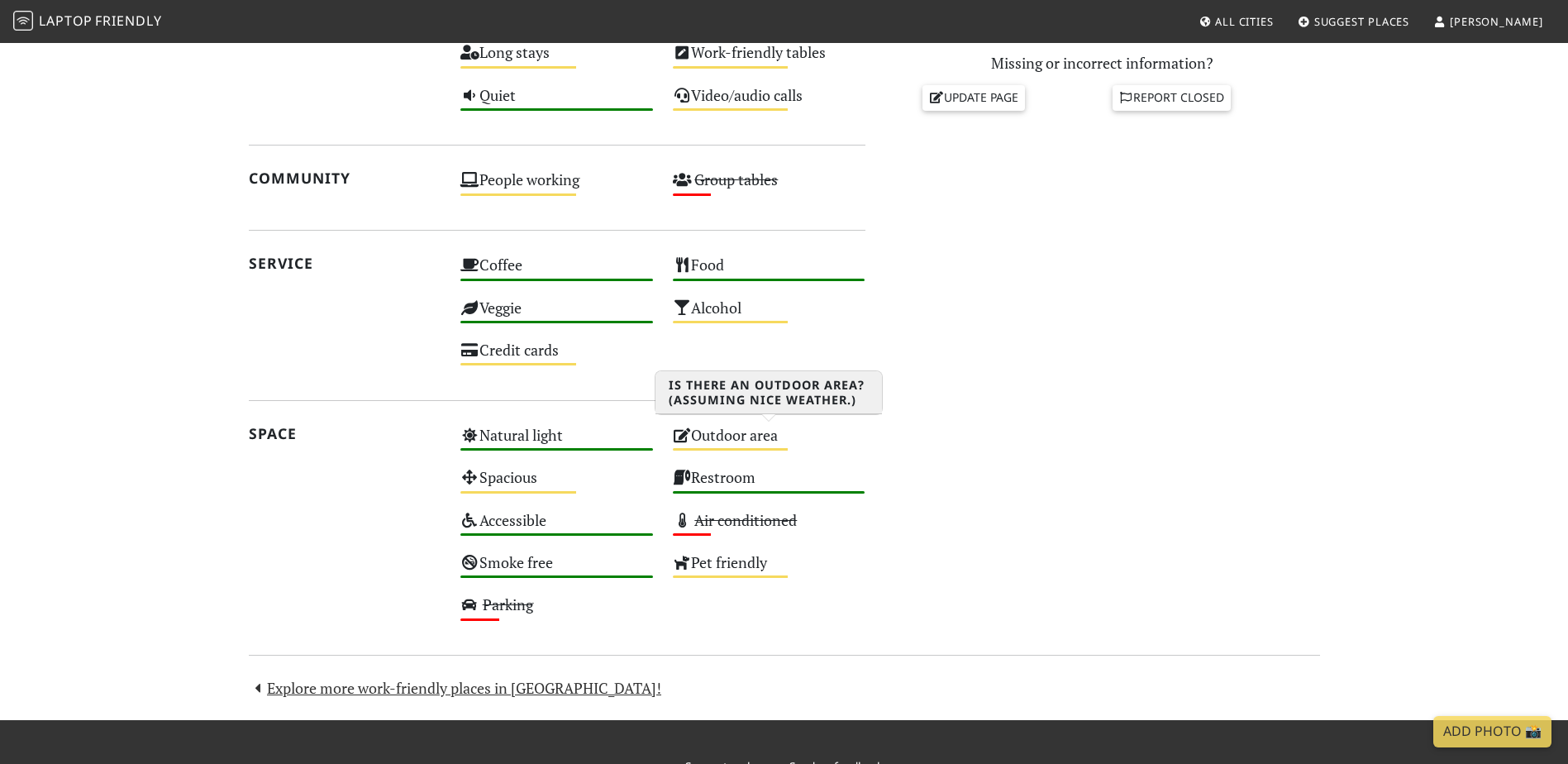
scroll to position [867, 0]
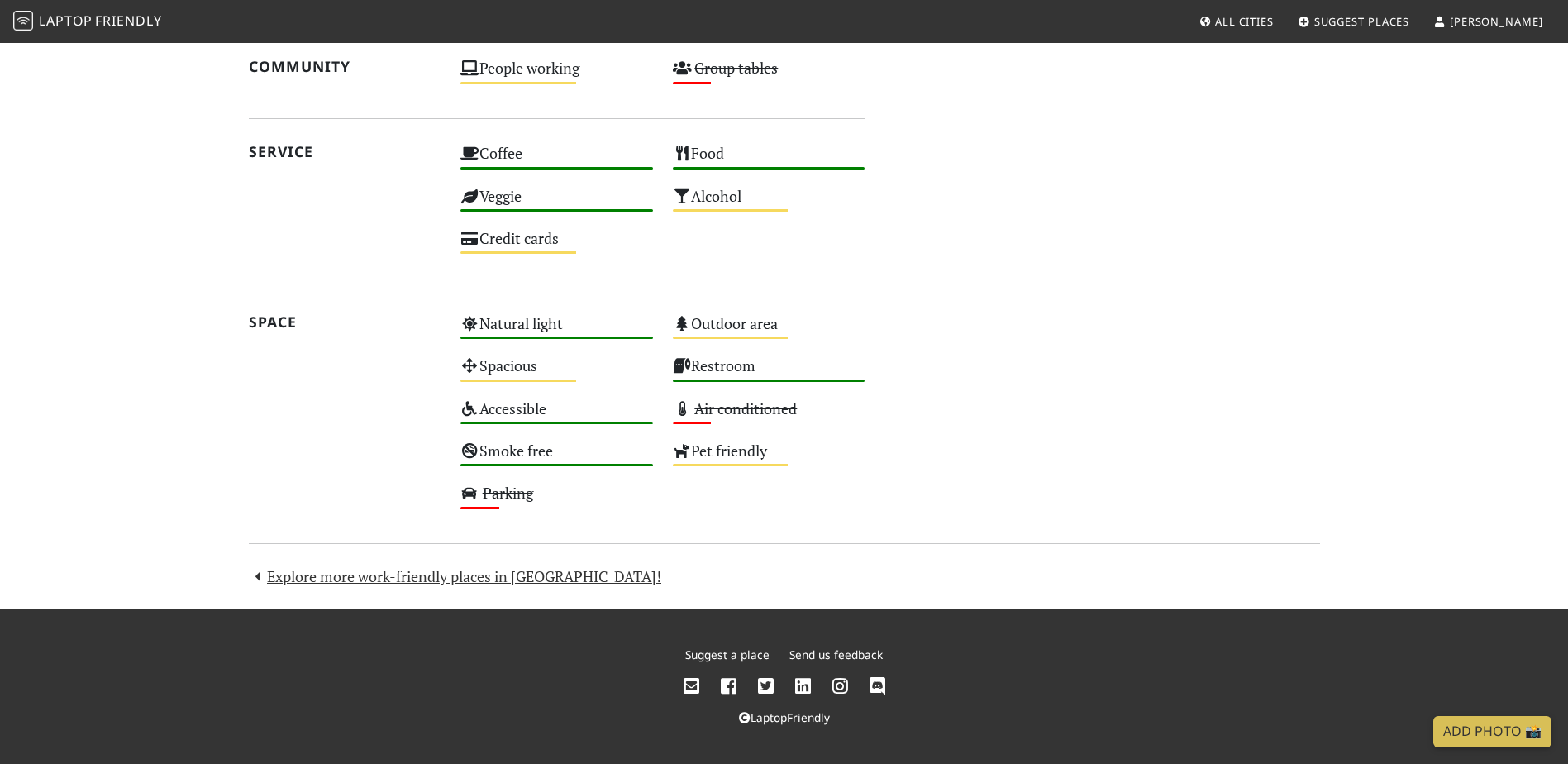
click at [835, 683] on icon at bounding box center [840, 688] width 15 height 18
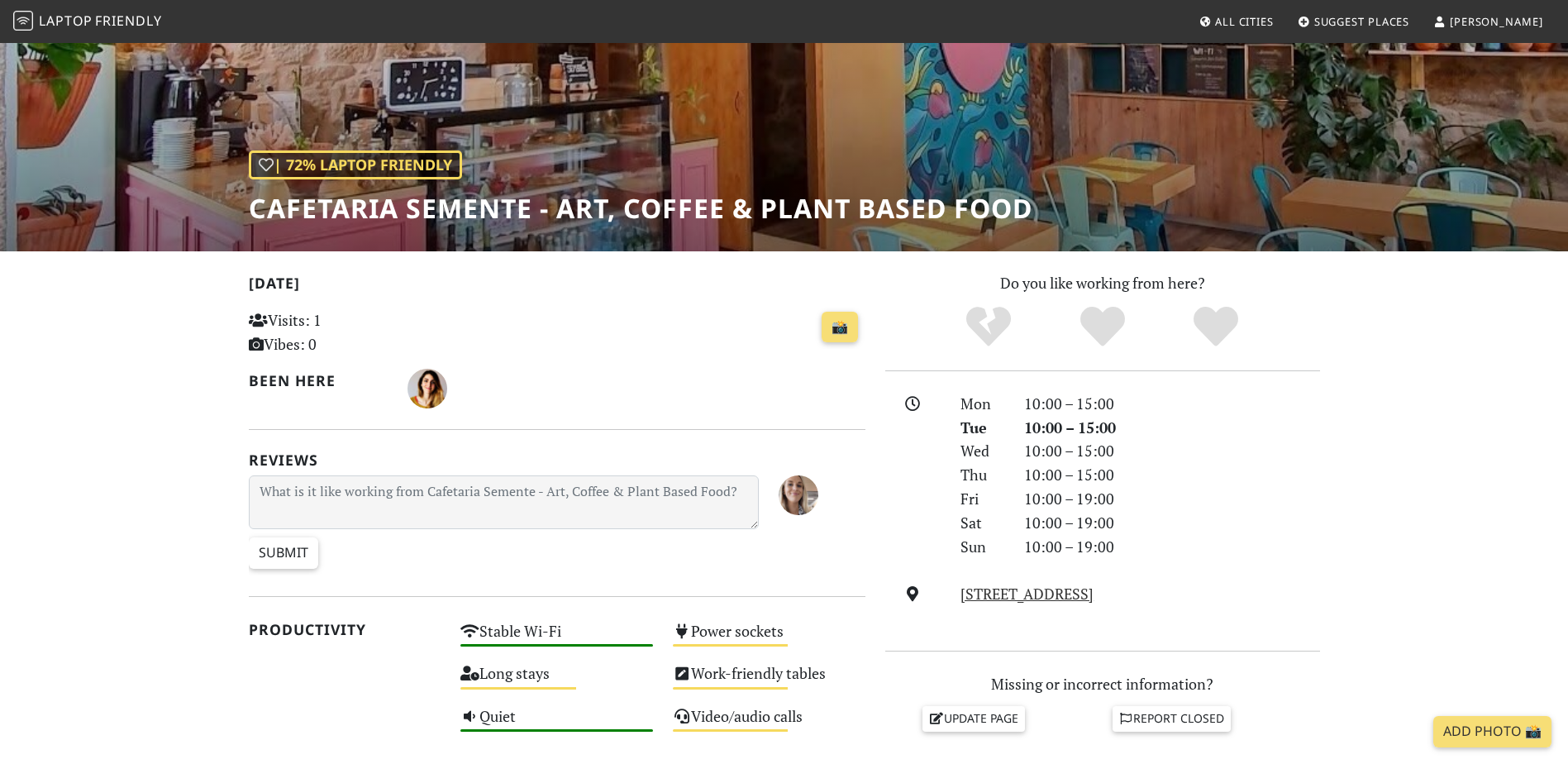
scroll to position [0, 0]
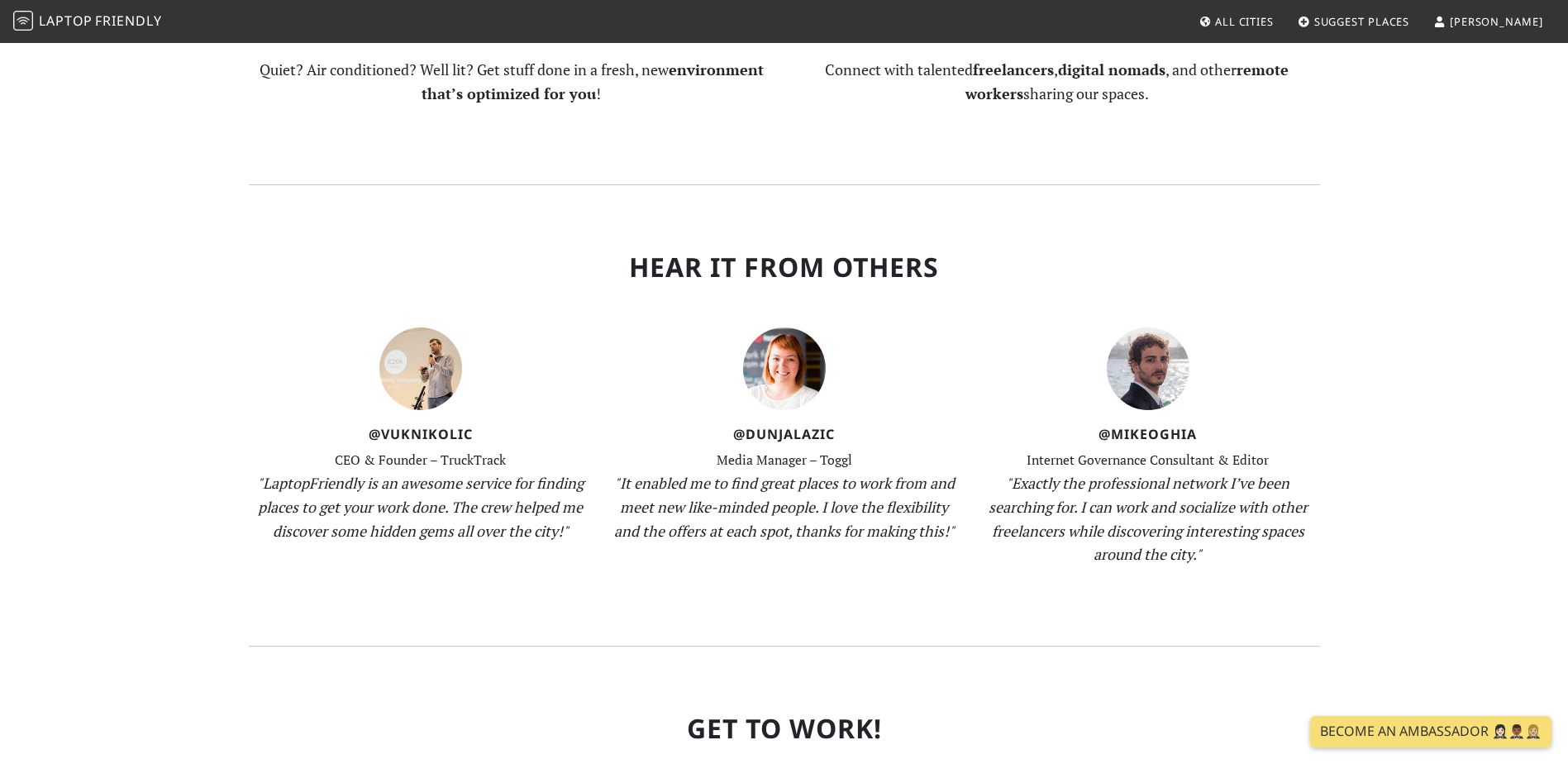
scroll to position [1489, 0]
drag, startPoint x: 393, startPoint y: 412, endPoint x: 475, endPoint y: 415, distance: 82.1
click at [475, 426] on h4 "@VukNikolic" at bounding box center [421, 433] width 344 height 15
drag, startPoint x: 1118, startPoint y: 412, endPoint x: 1221, endPoint y: 412, distance: 103.0
click at [1221, 426] on h4 "@MikeOghia" at bounding box center [1148, 433] width 344 height 15
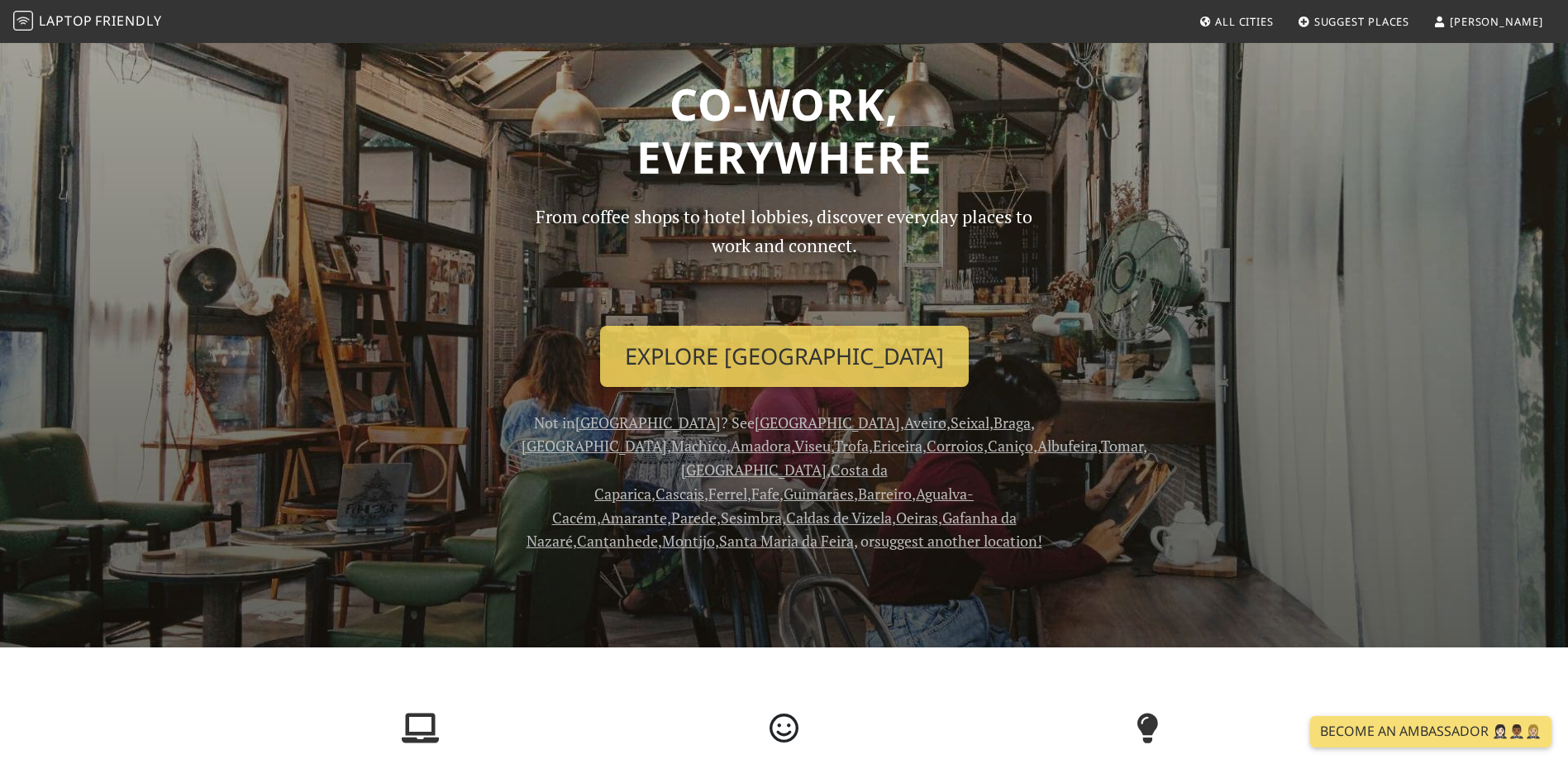
scroll to position [0, 0]
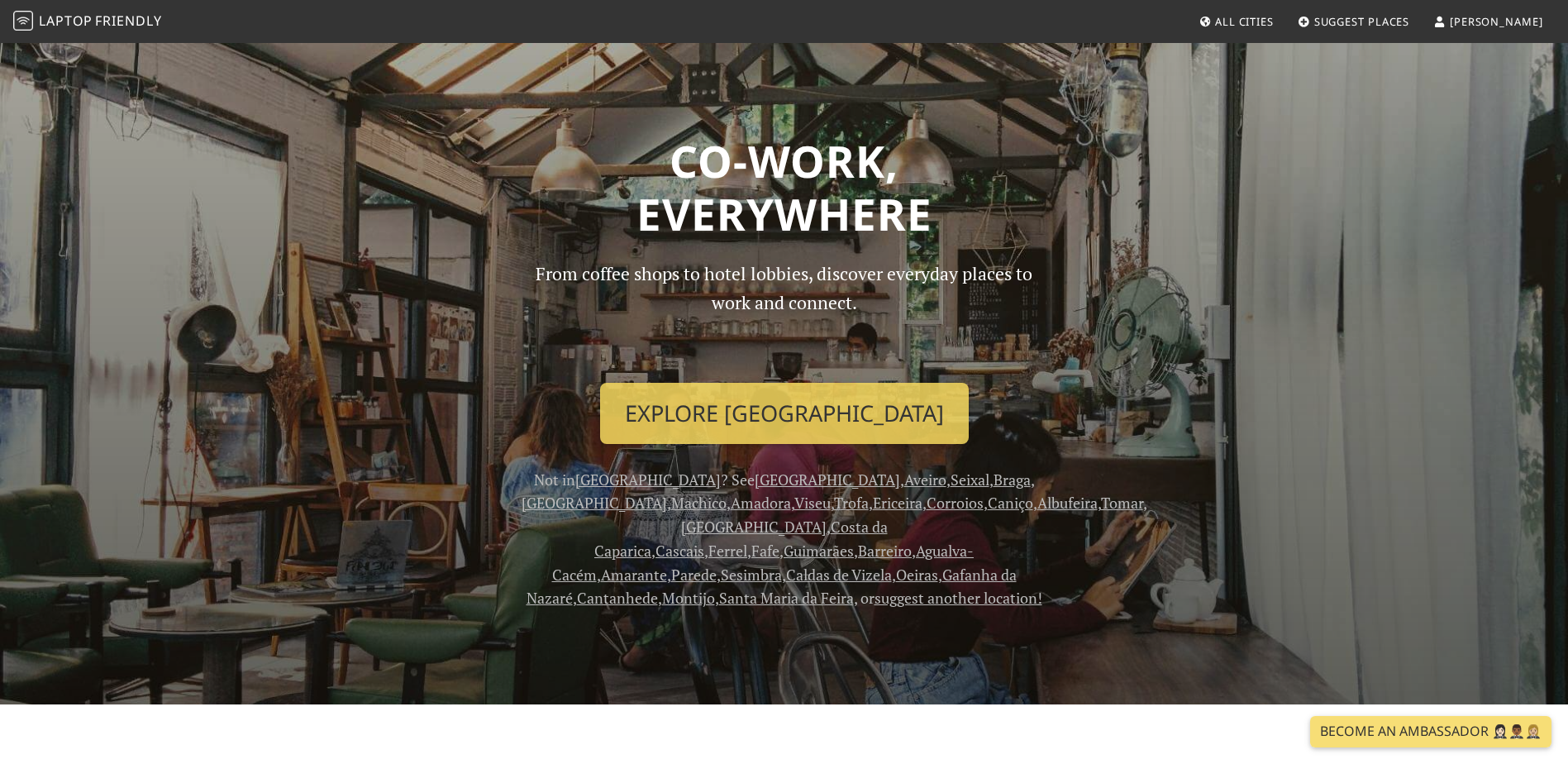
click at [42, 10] on link "Laptop Friendly" at bounding box center [88, 22] width 149 height 29
click at [1504, 19] on span "[PERSON_NAME]" at bounding box center [1496, 21] width 94 height 15
